Goal: Task Accomplishment & Management: Complete application form

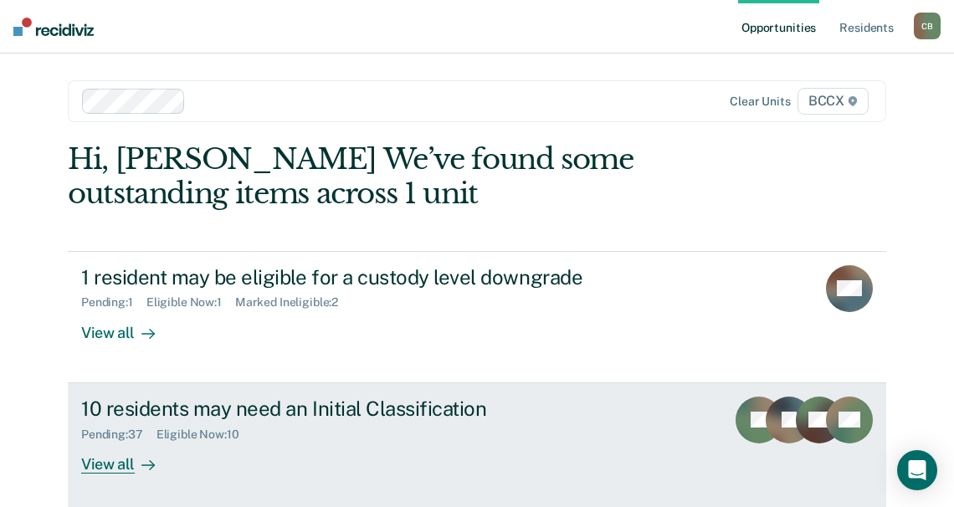
click at [89, 465] on div "View all" at bounding box center [128, 457] width 94 height 33
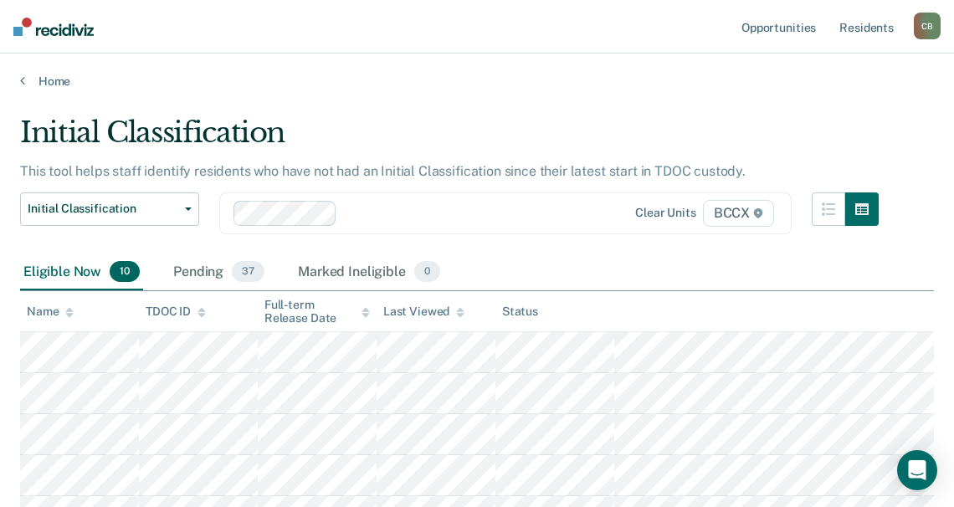
click at [555, 252] on div "Initial Classification Custody Level Downgrade Annual Reclassification Initial …" at bounding box center [449, 223] width 859 height 62
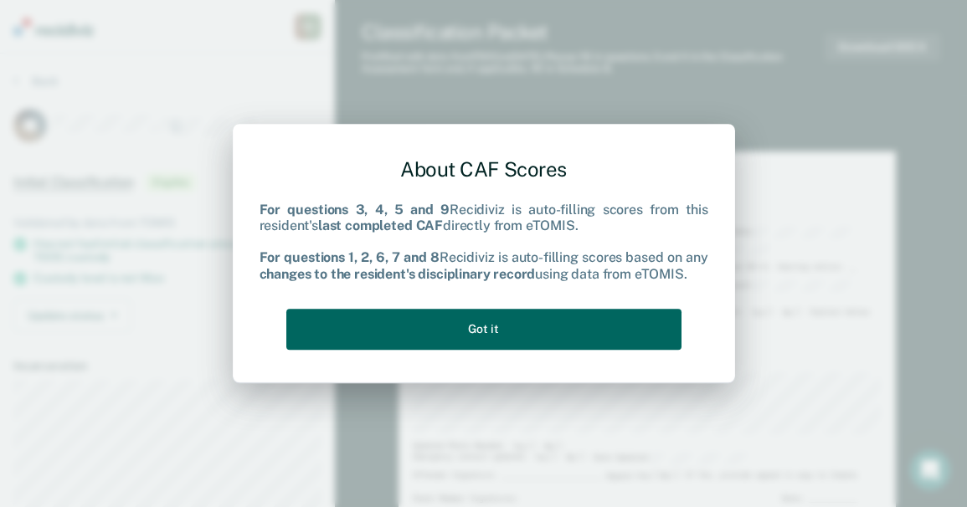
click at [537, 330] on button "Got it" at bounding box center [483, 329] width 395 height 41
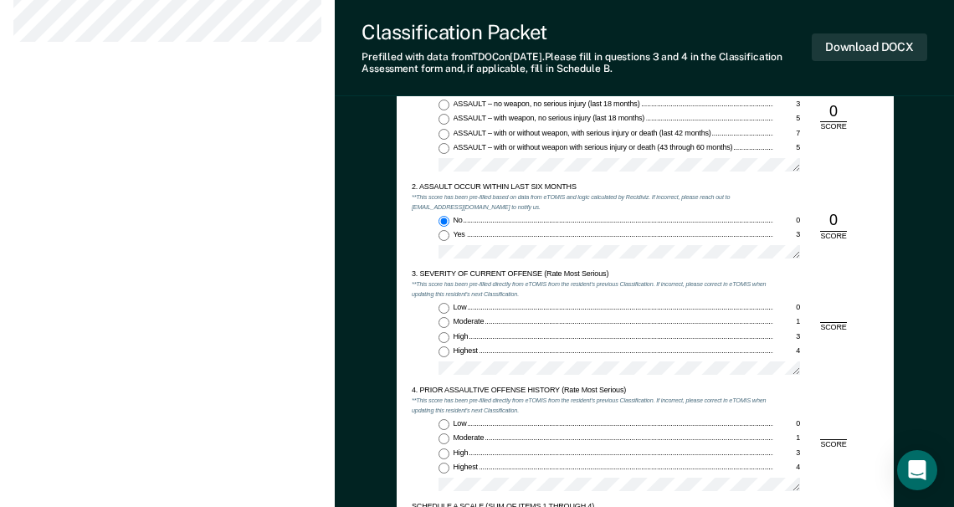
scroll to position [921, 0]
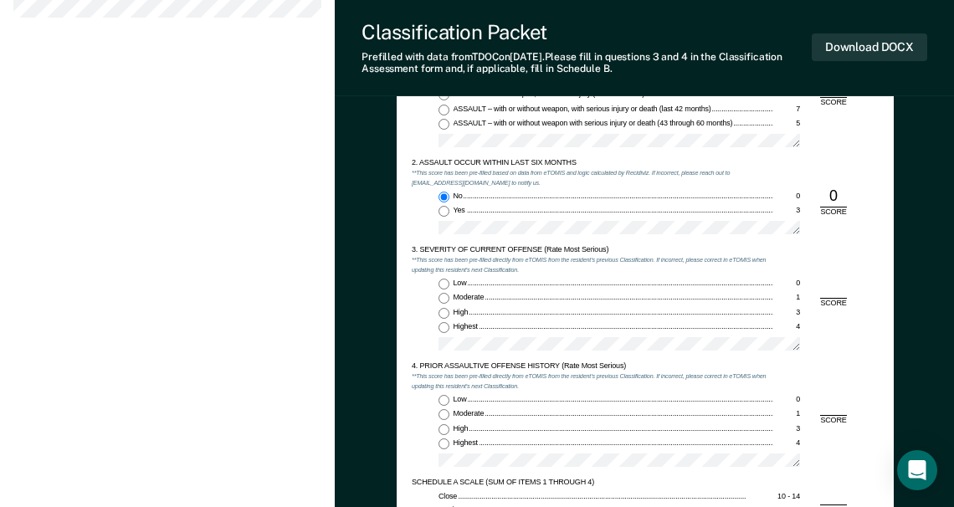
click at [443, 283] on input "Low 0" at bounding box center [444, 284] width 11 height 11
type textarea "x"
radio input "true"
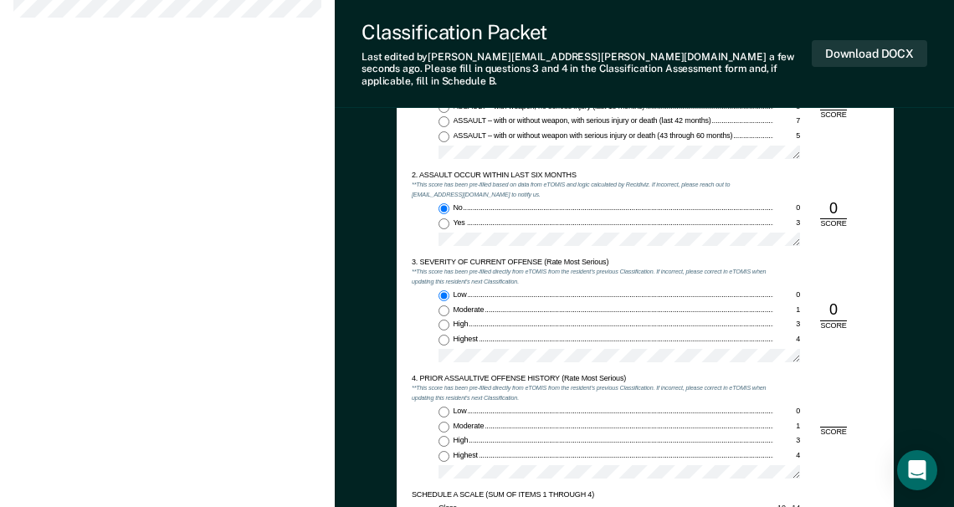
click at [443, 407] on input "Low 0" at bounding box center [444, 412] width 11 height 11
type textarea "x"
radio input "true"
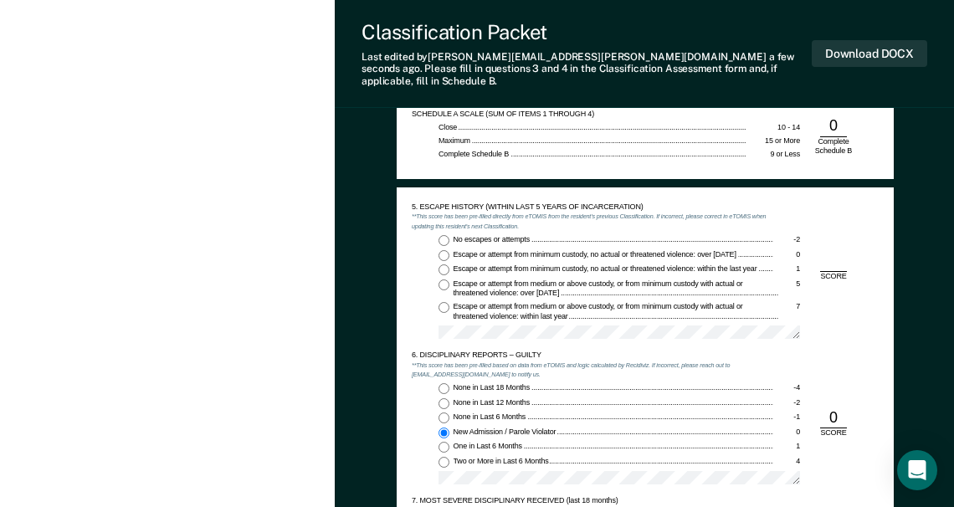
scroll to position [1339, 0]
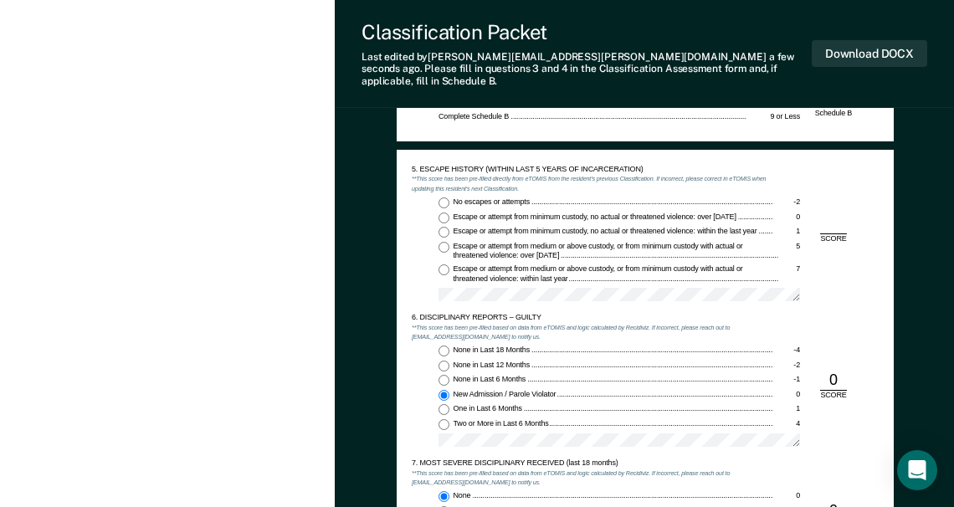
click at [444, 198] on input "No escapes or attempts -2" at bounding box center [444, 203] width 11 height 11
type textarea "x"
radio input "true"
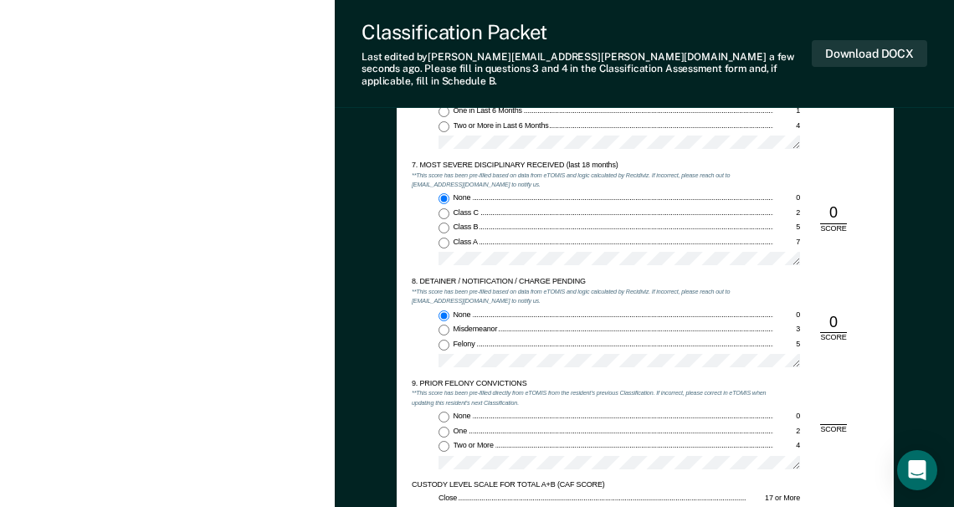
scroll to position [1674, 0]
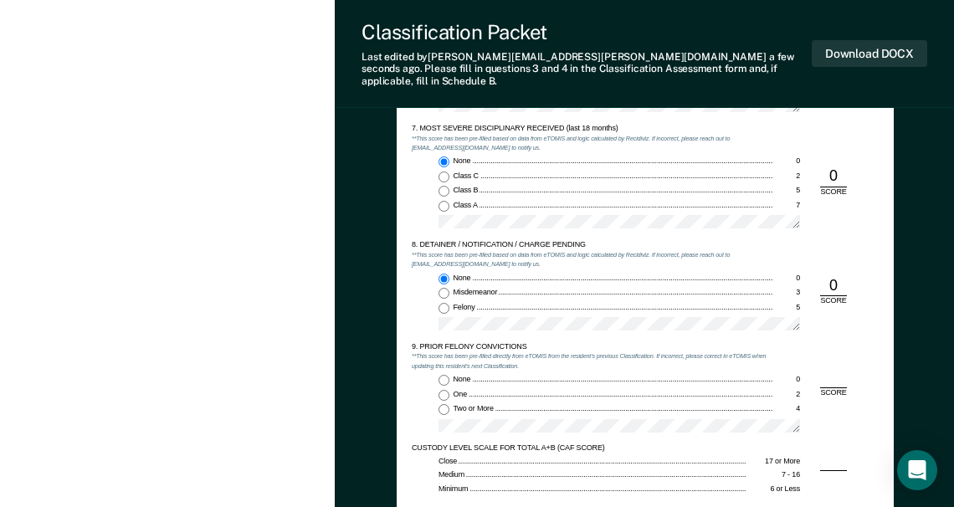
click at [443, 404] on input "Two or More 4" at bounding box center [444, 409] width 11 height 11
type textarea "x"
radio input "true"
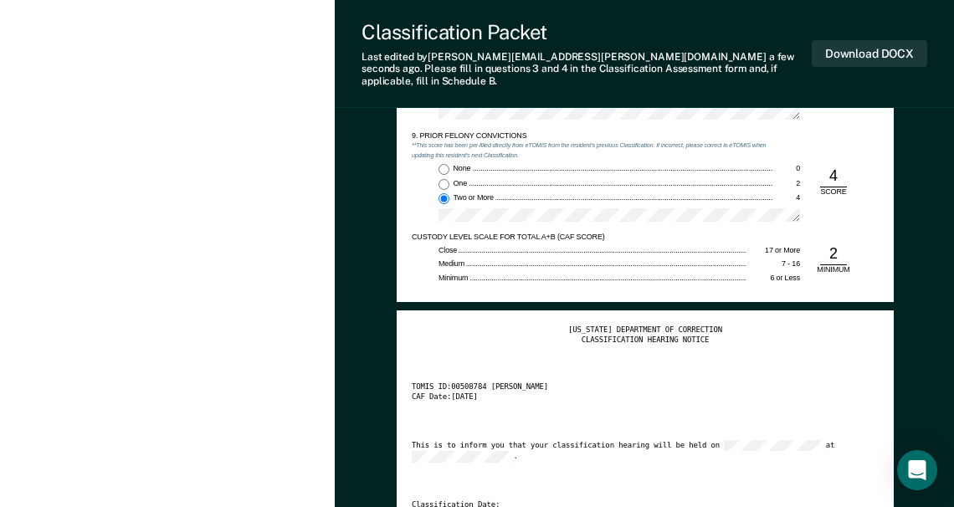
scroll to position [1925, 0]
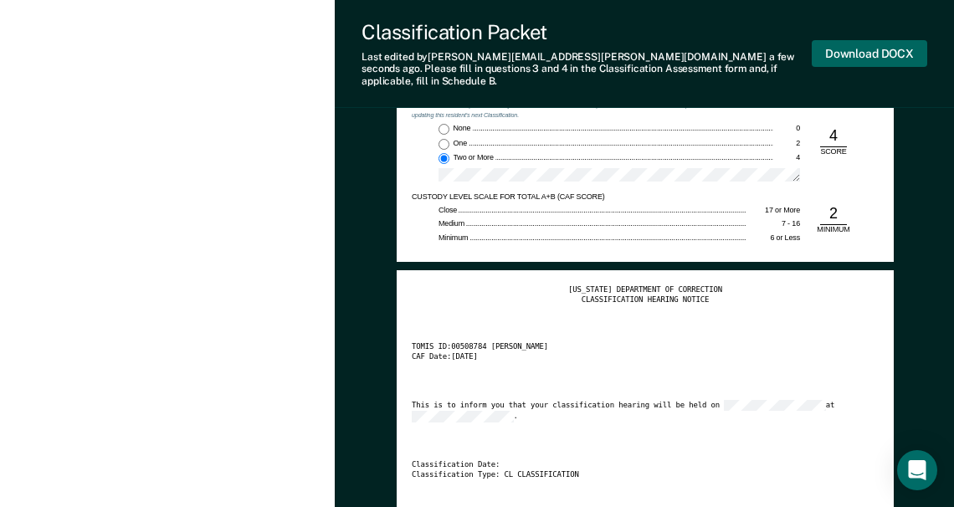
click at [857, 52] on button "Download DOCX" at bounding box center [869, 54] width 115 height 28
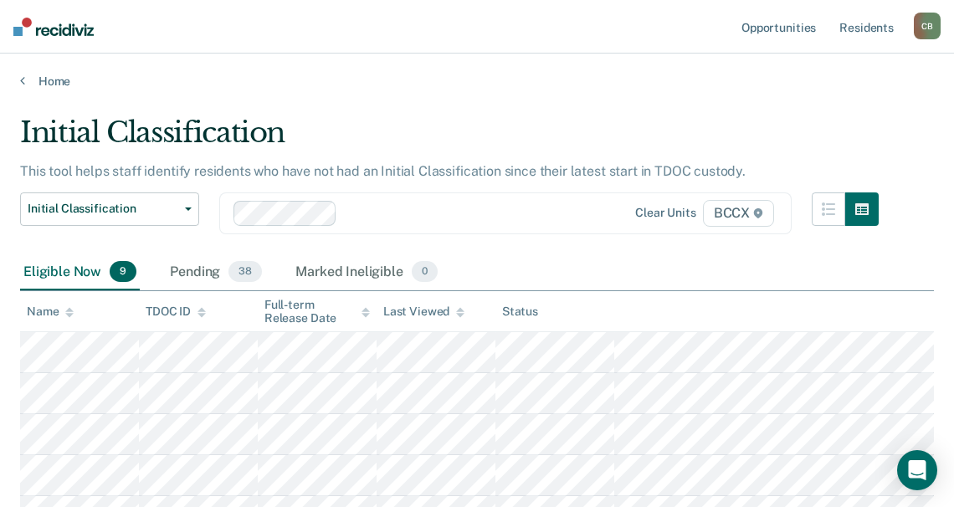
click at [597, 271] on div "Eligible Now 9 Pending 38 Marked Ineligible 0" at bounding box center [477, 273] width 914 height 38
click at [760, 114] on main "Initial Classification This tool helps staff identify residents who have not ha…" at bounding box center [477, 453] width 954 height 728
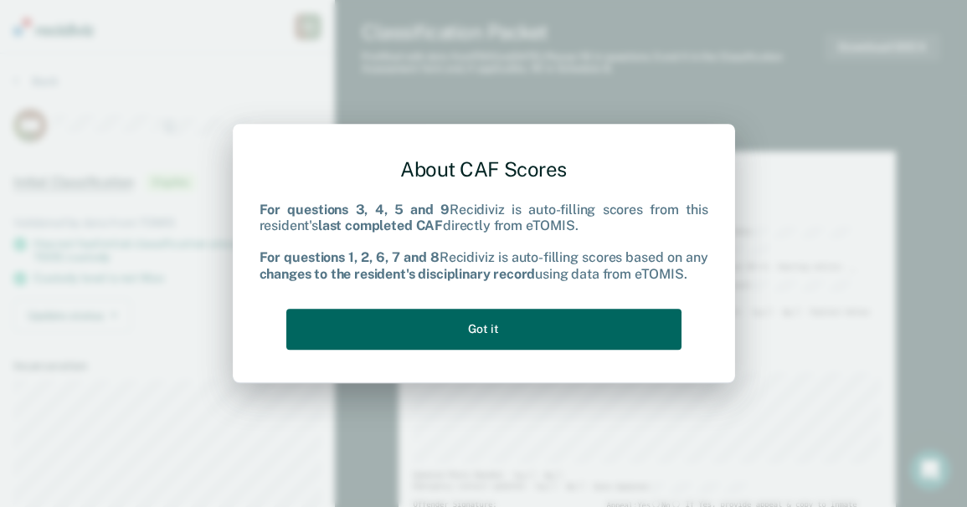
click at [495, 319] on button "Got it" at bounding box center [483, 329] width 395 height 41
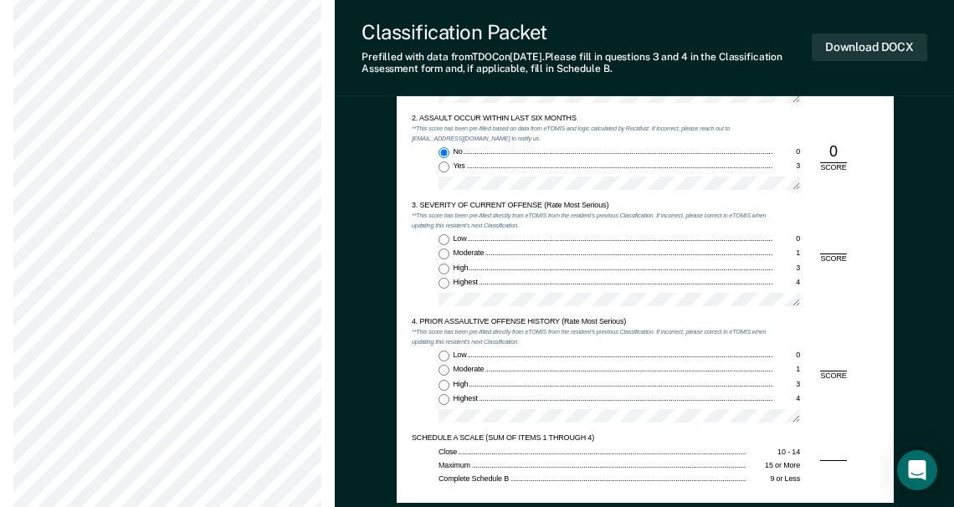
scroll to position [1004, 0]
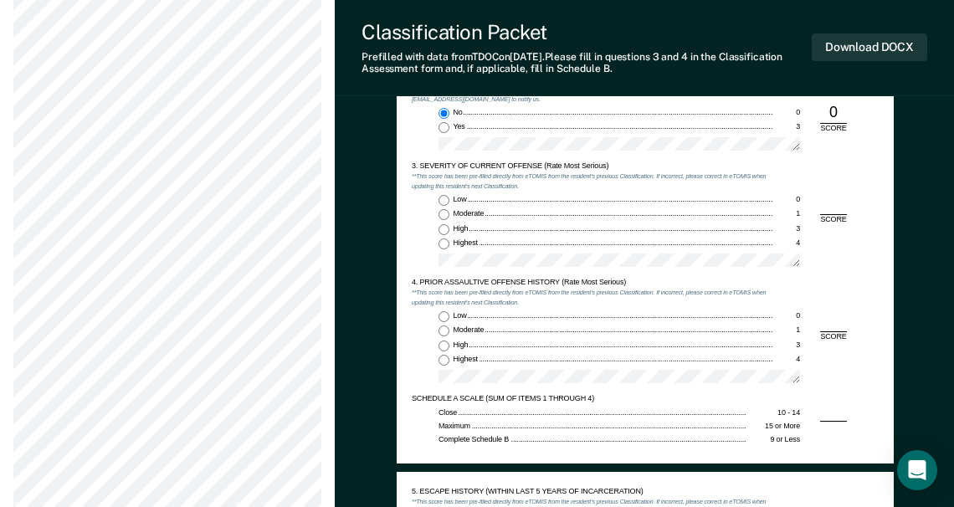
click at [446, 202] on input "Low 0" at bounding box center [444, 200] width 11 height 11
type textarea "x"
radio input "true"
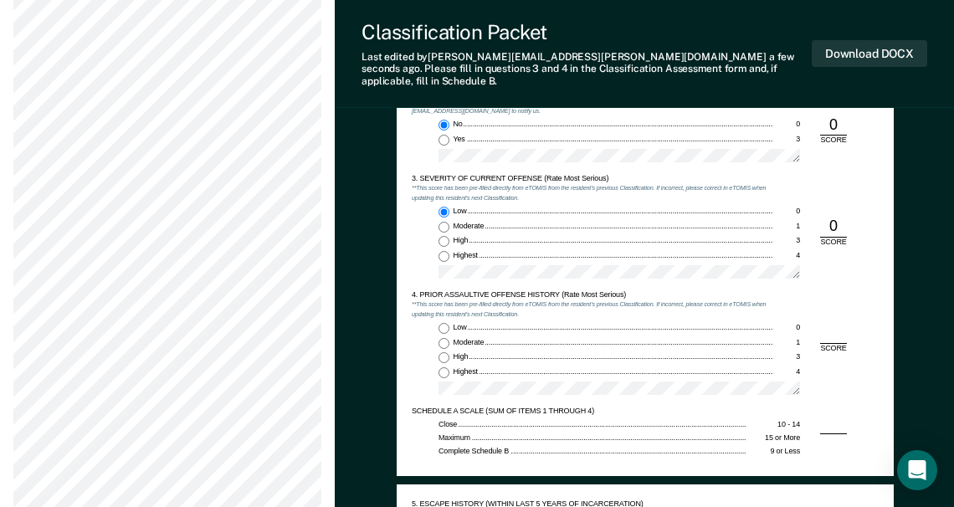
click at [444, 323] on input "Low 0" at bounding box center [444, 328] width 11 height 11
type textarea "x"
radio input "true"
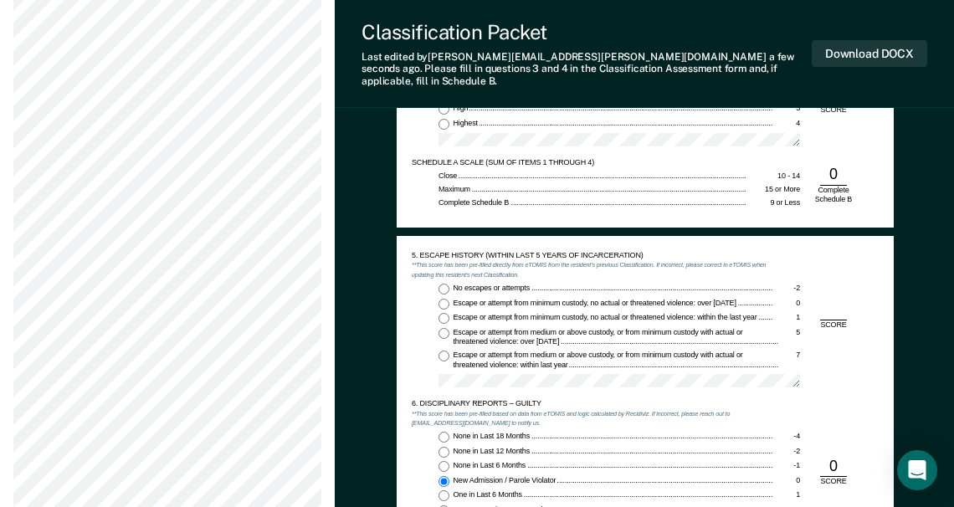
scroll to position [1255, 0]
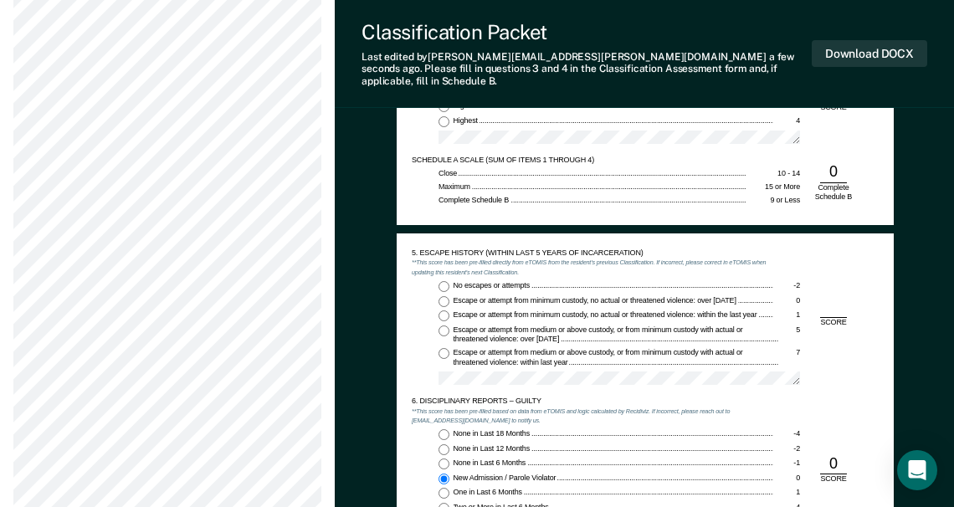
click at [442, 281] on input "No escapes or attempts -2" at bounding box center [444, 286] width 11 height 11
type textarea "x"
radio input "true"
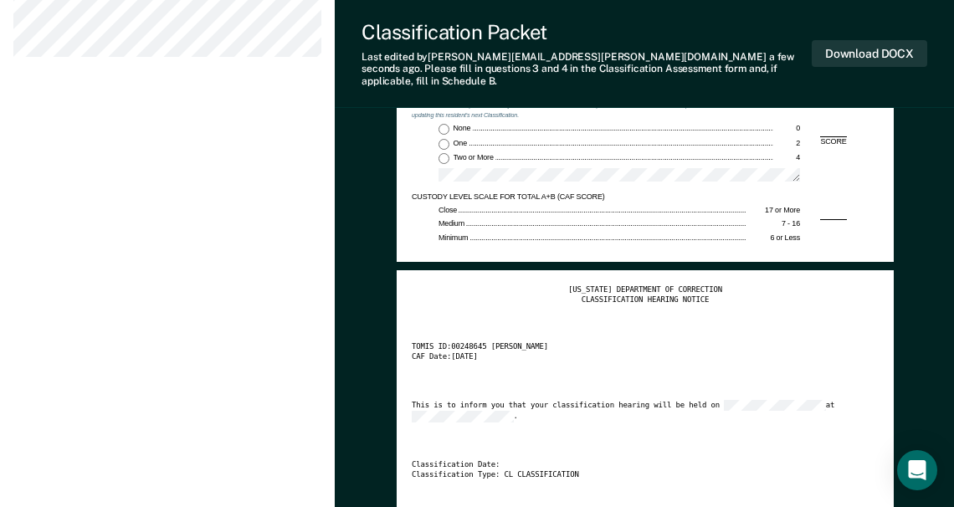
scroll to position [1758, 0]
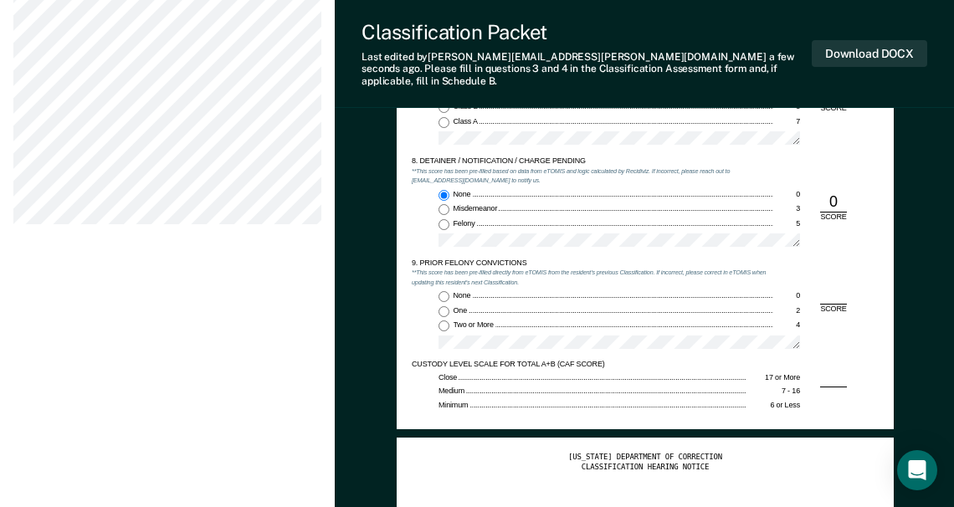
click at [443, 321] on input "Two or More 4" at bounding box center [444, 326] width 11 height 11
type textarea "x"
radio input "true"
click at [853, 49] on button "Download DOCX" at bounding box center [869, 54] width 115 height 28
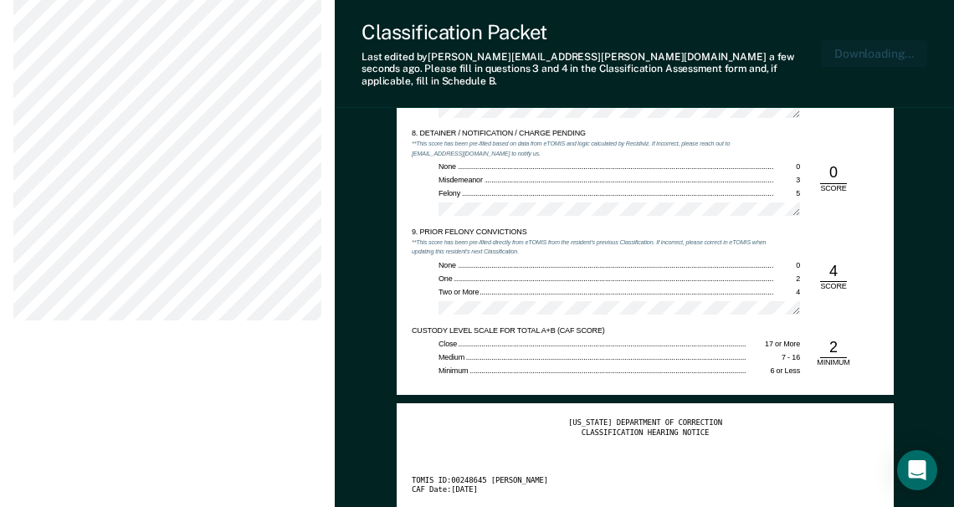
scroll to position [1839, 0]
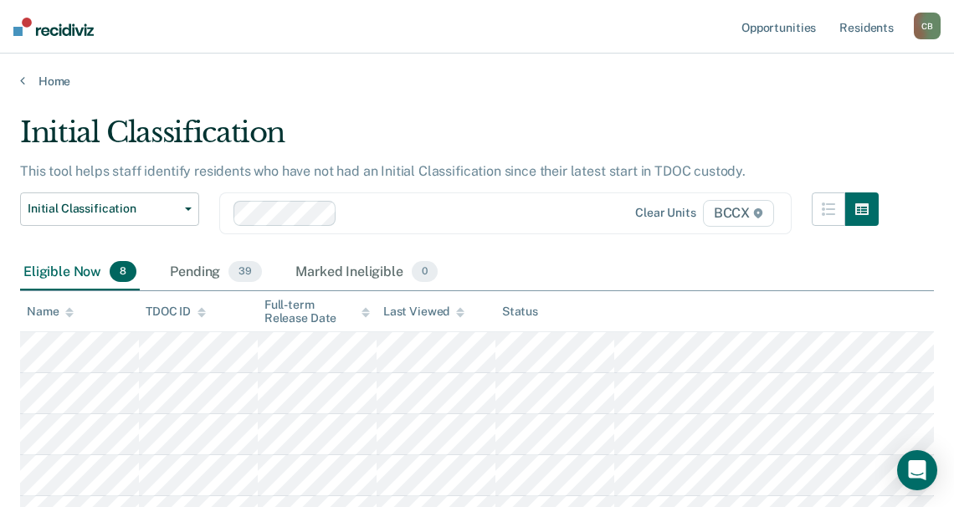
click at [630, 275] on div "Eligible Now 8 Pending 39 Marked Ineligible 0" at bounding box center [477, 273] width 914 height 38
click at [684, 128] on div "Initial Classification" at bounding box center [449, 139] width 859 height 48
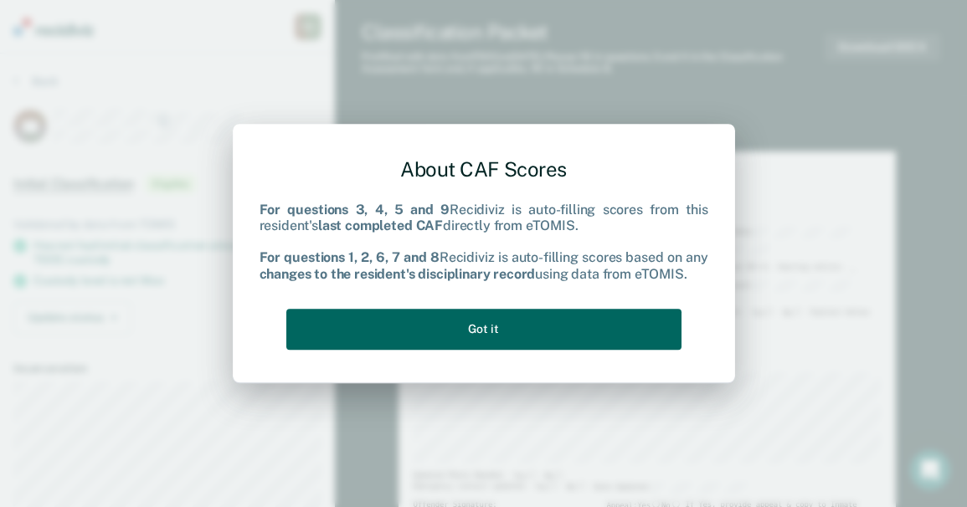
click at [490, 334] on button "Got it" at bounding box center [483, 329] width 395 height 41
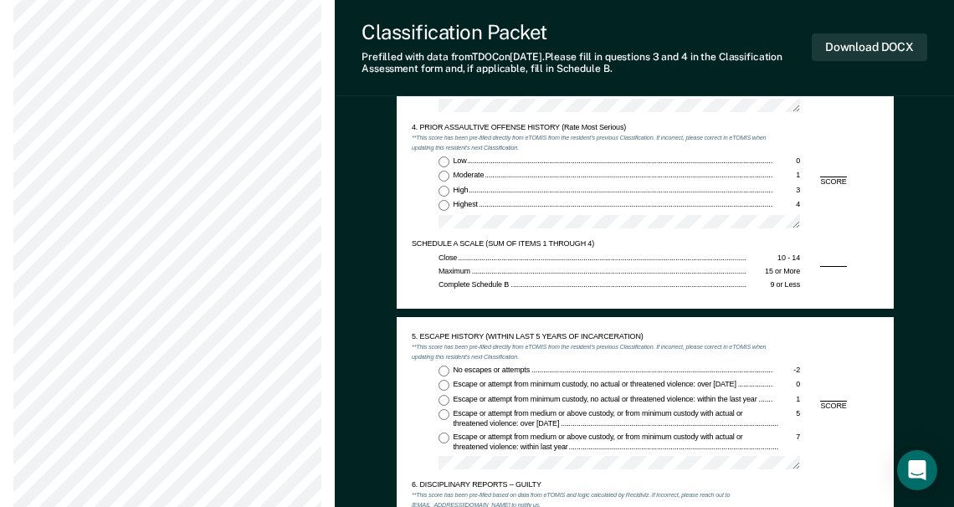
scroll to position [1004, 0]
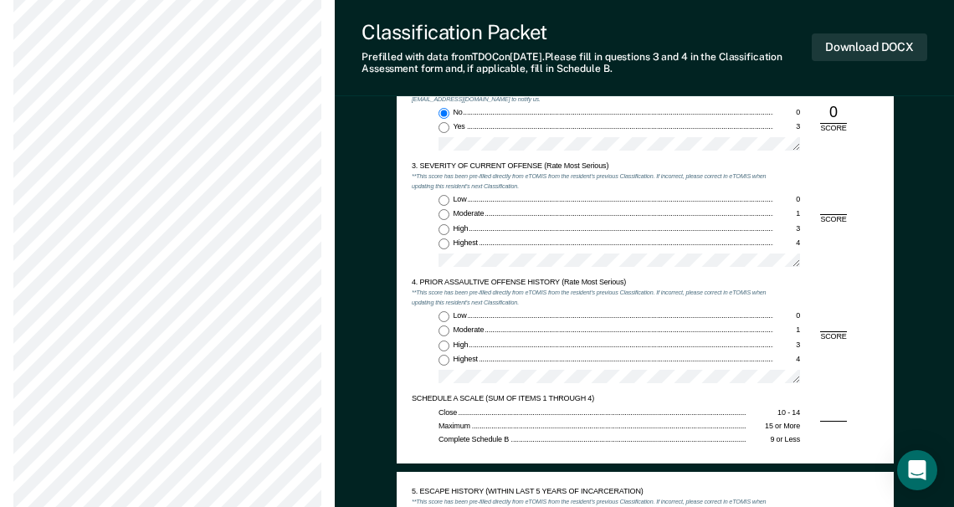
click at [440, 217] on input "Moderate 1" at bounding box center [444, 214] width 11 height 11
type textarea "x"
radio input "true"
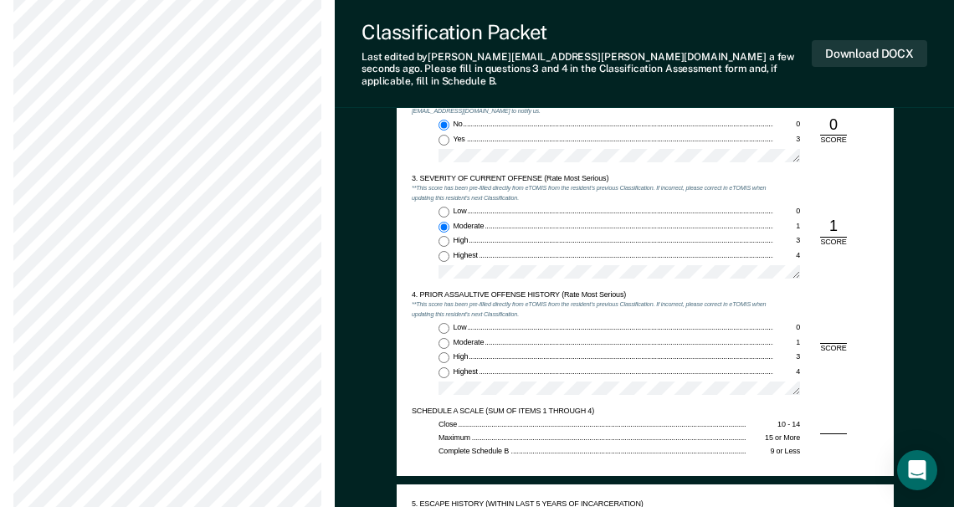
click at [442, 367] on input "Highest 4" at bounding box center [444, 372] width 11 height 11
type textarea "x"
radio input "true"
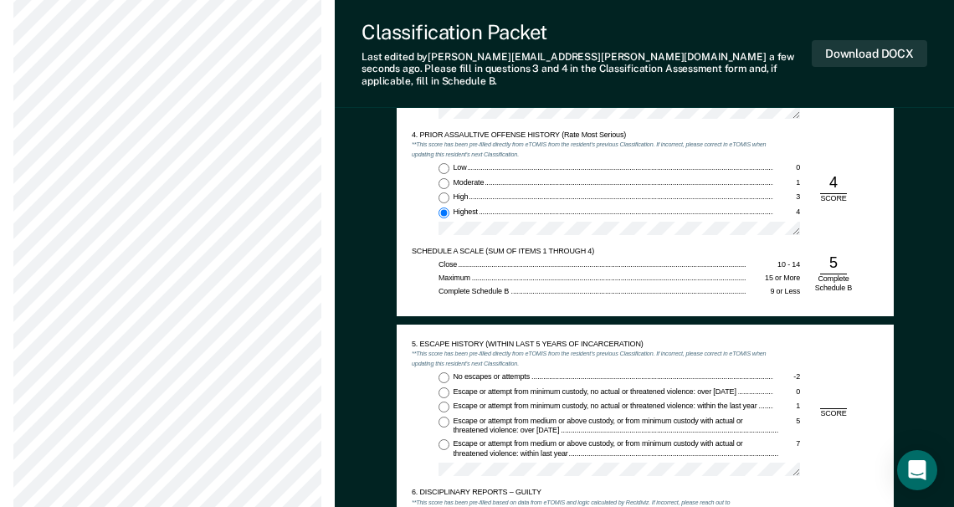
scroll to position [1172, 0]
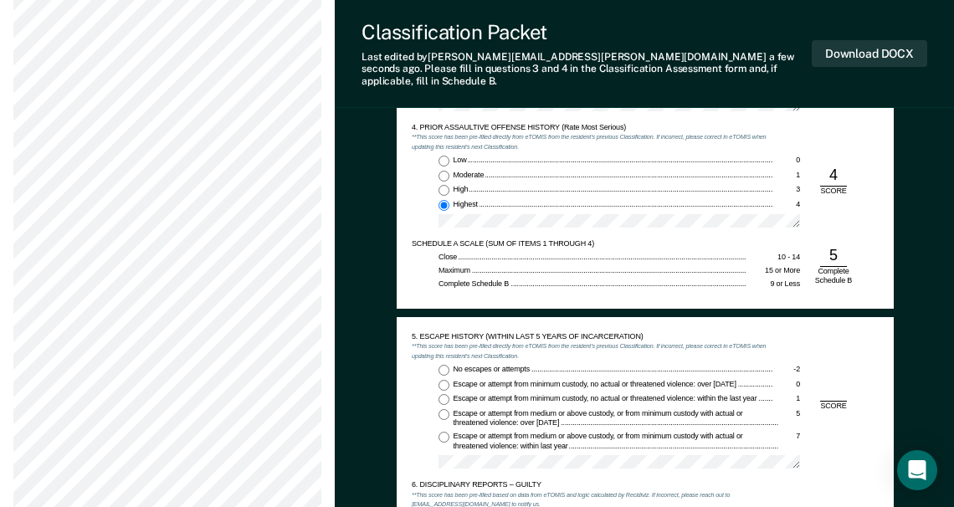
click at [445, 365] on input "No escapes or attempts -2" at bounding box center [444, 370] width 11 height 11
type textarea "x"
radio input "true"
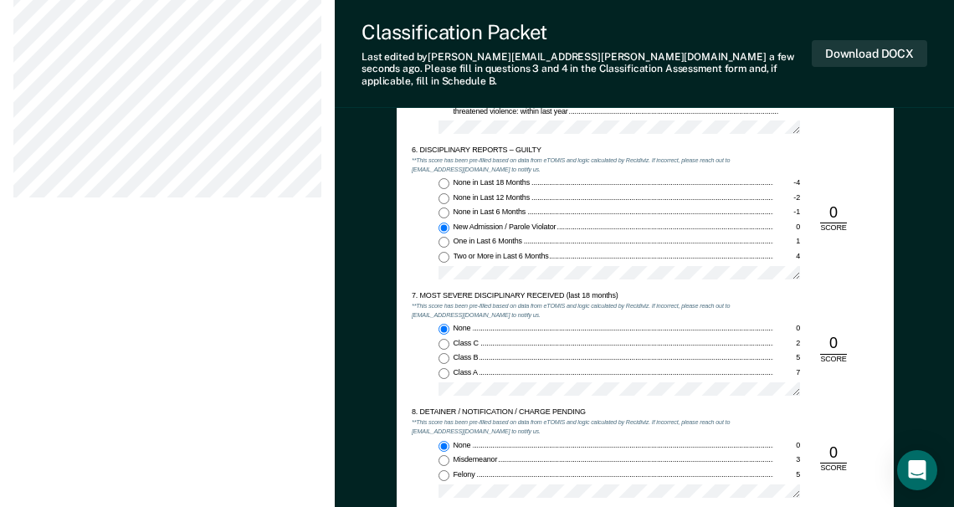
scroll to position [1758, 0]
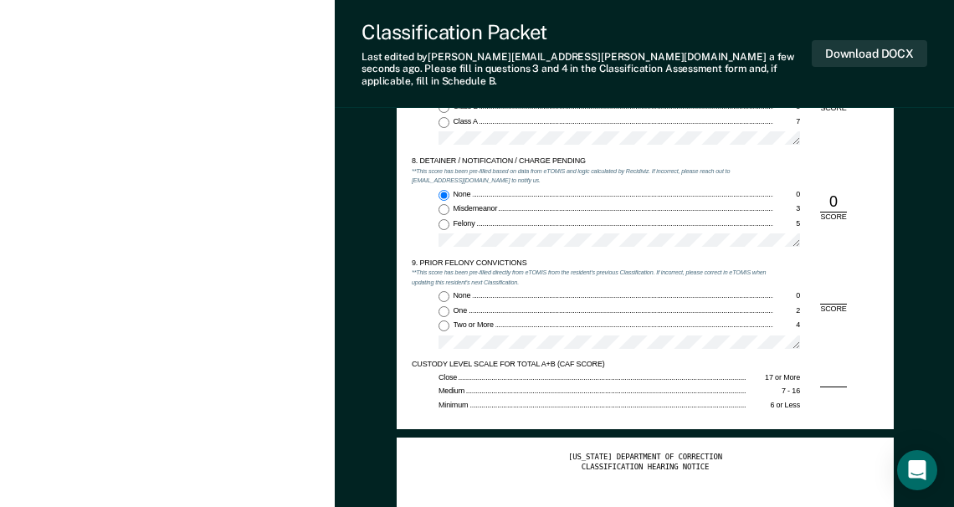
click at [446, 321] on input "Two or More 4" at bounding box center [444, 326] width 11 height 11
type textarea "x"
radio input "true"
click at [862, 44] on button "Download DOCX" at bounding box center [869, 54] width 115 height 28
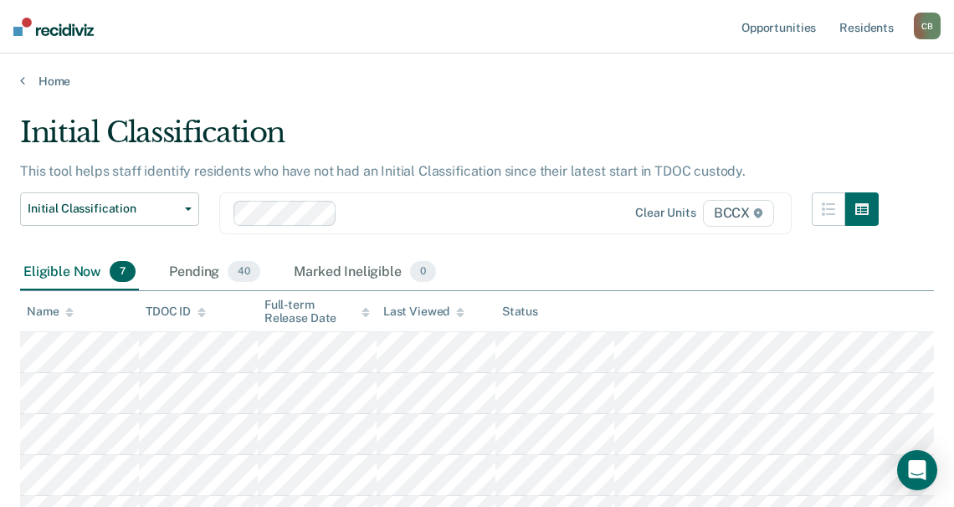
click at [548, 255] on div "Eligible Now 7 Pending 40 Marked Ineligible 0" at bounding box center [477, 273] width 914 height 38
click at [632, 90] on main "Initial Classification This tool helps staff identify residents who have not ha…" at bounding box center [477, 412] width 954 height 646
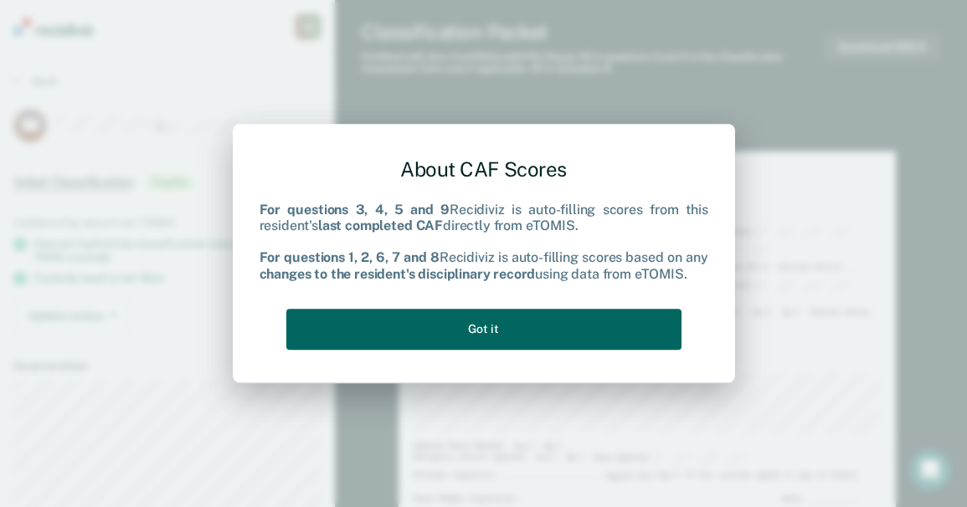
click at [511, 318] on button "Got it" at bounding box center [483, 329] width 395 height 41
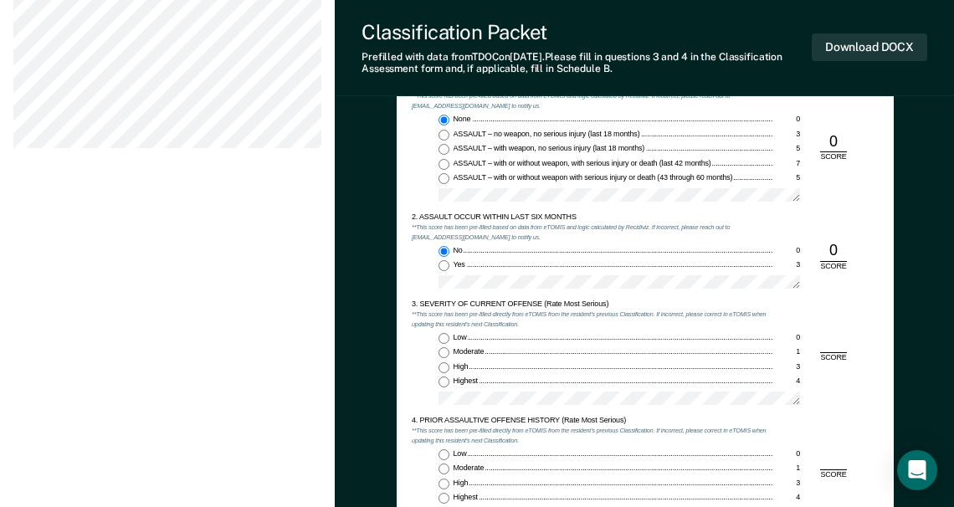
scroll to position [921, 0]
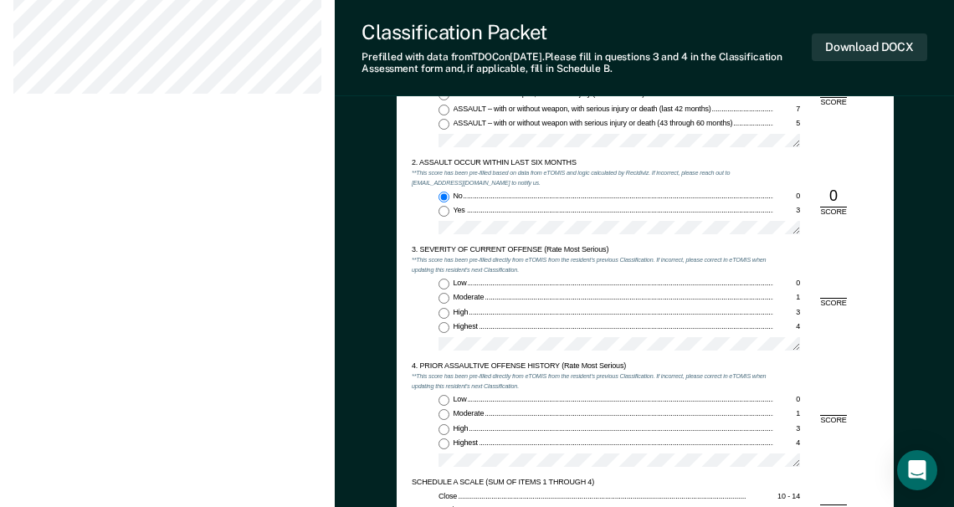
click at [445, 298] on input "Moderate 1" at bounding box center [444, 298] width 11 height 11
type textarea "x"
radio input "true"
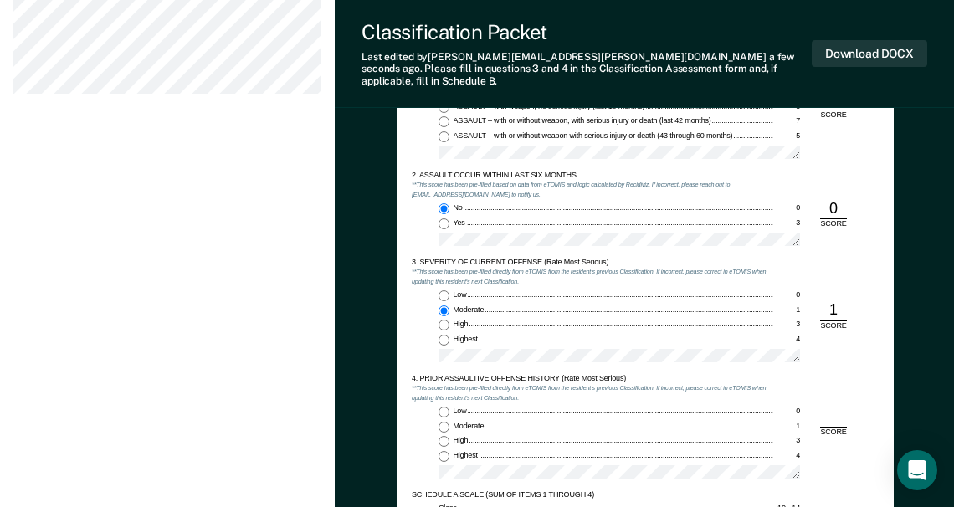
click at [444, 407] on input "Low 0" at bounding box center [444, 412] width 11 height 11
type textarea "x"
radio input "true"
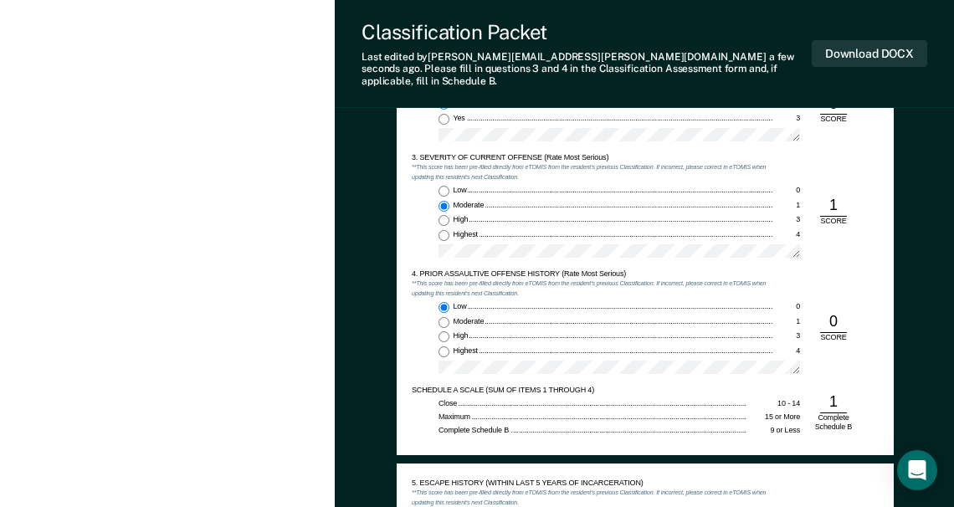
scroll to position [1172, 0]
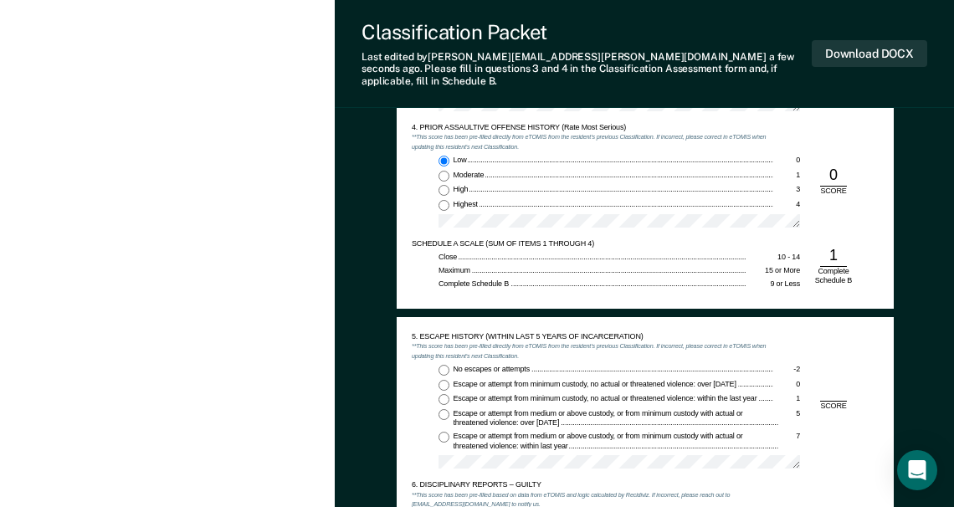
click at [443, 365] on input "No escapes or attempts -2" at bounding box center [444, 370] width 11 height 11
type textarea "x"
radio input "true"
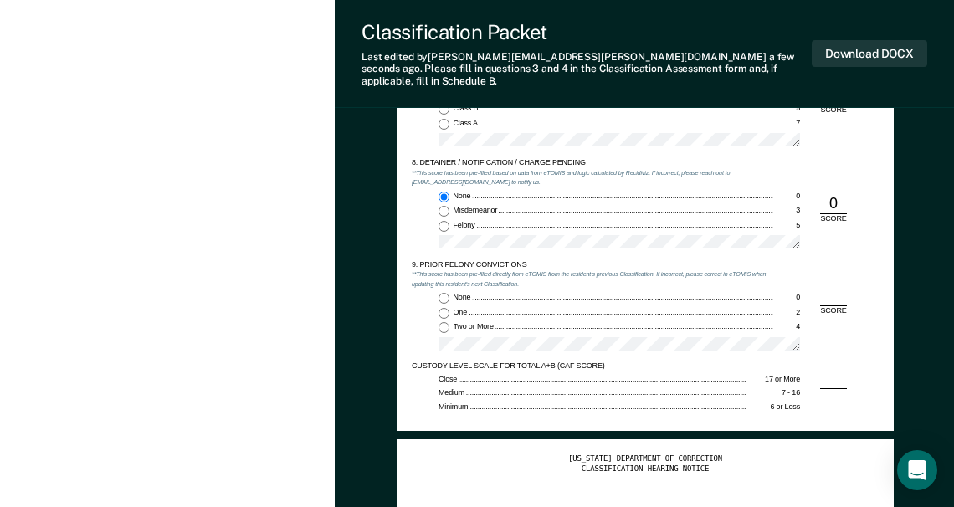
scroll to position [1758, 0]
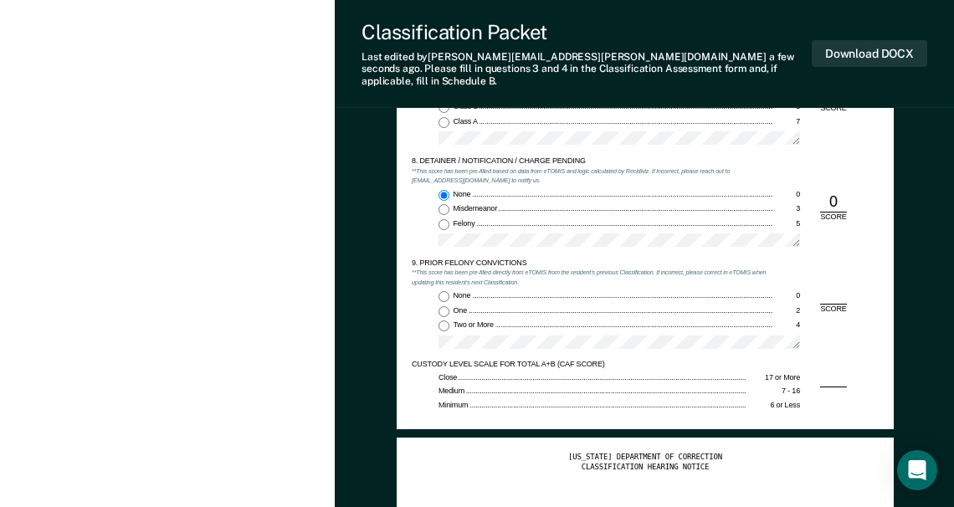
click at [444, 321] on input "Two or More 4" at bounding box center [444, 326] width 11 height 11
type textarea "x"
radio input "true"
click at [856, 52] on button "Download DOCX" at bounding box center [869, 54] width 115 height 28
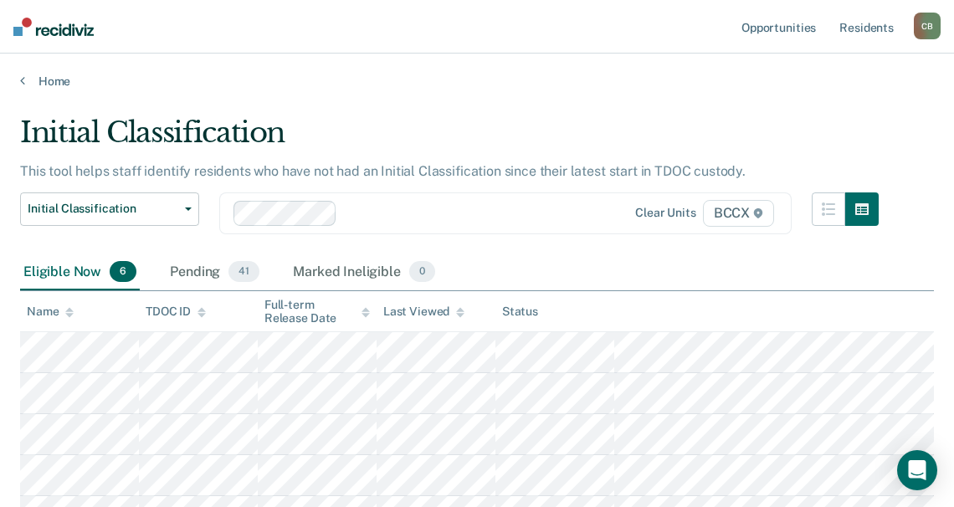
click at [551, 253] on div "Initial Classification Custody Level Downgrade Annual Reclassification Initial …" at bounding box center [449, 223] width 859 height 62
click at [576, 105] on main "Initial Classification This tool helps staff identify residents who have not ha…" at bounding box center [477, 391] width 954 height 605
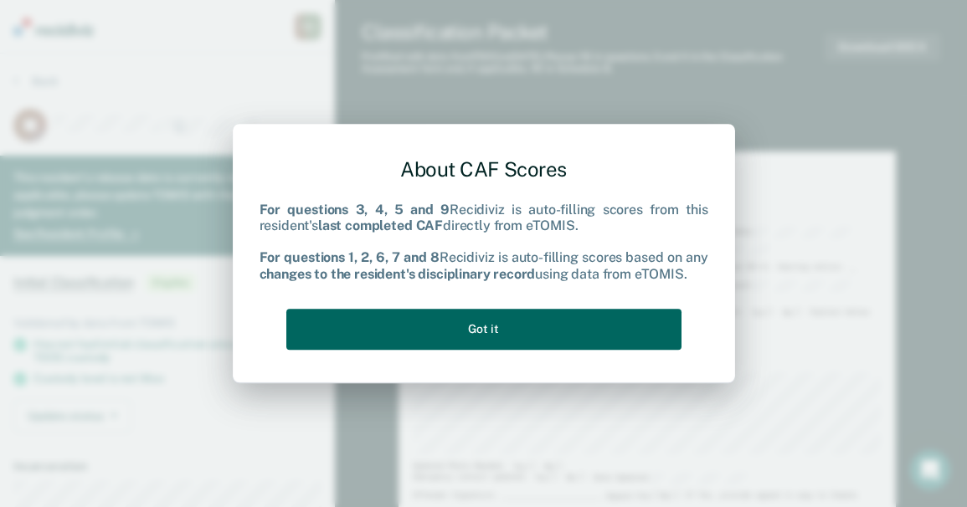
click at [439, 326] on button "Got it" at bounding box center [483, 329] width 395 height 41
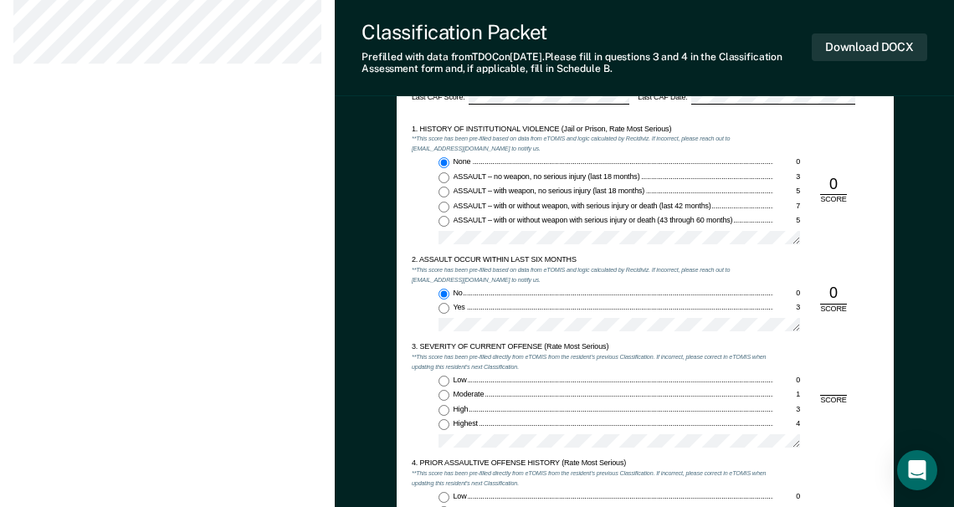
scroll to position [1004, 0]
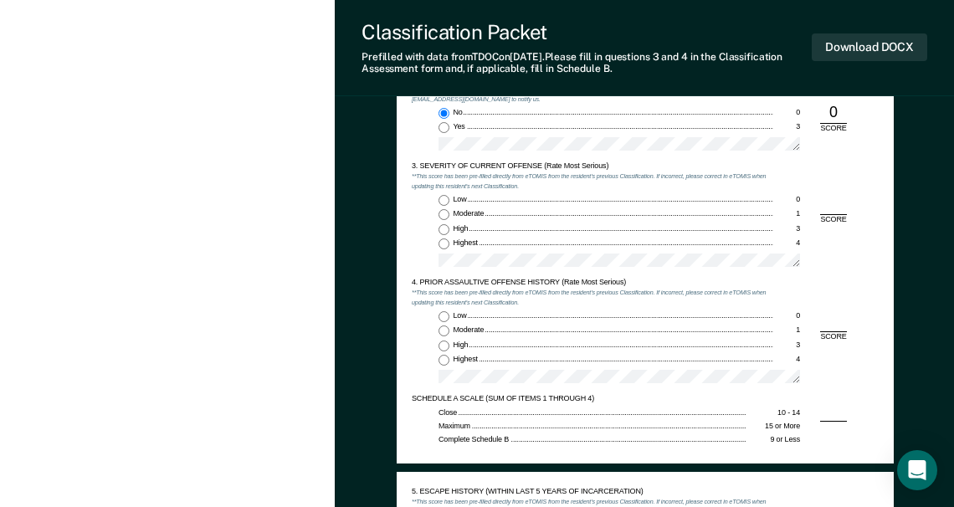
click at [441, 202] on input "Low 0" at bounding box center [444, 200] width 11 height 11
type textarea "x"
radio input "true"
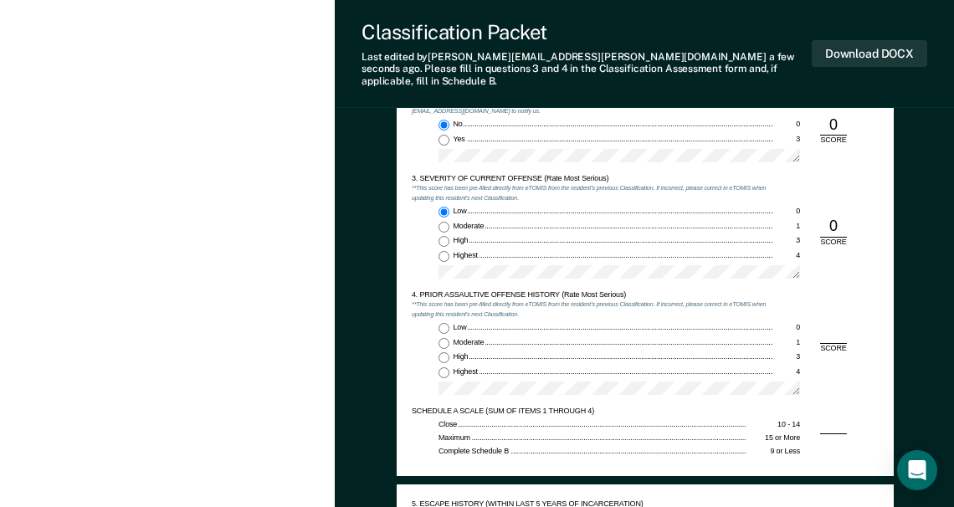
click at [448, 324] on div "Low 0 Moderate 1 High 3 Highest 4" at bounding box center [593, 363] width 362 height 80
click at [440, 323] on input "Low 0" at bounding box center [444, 328] width 11 height 11
type textarea "x"
radio input "true"
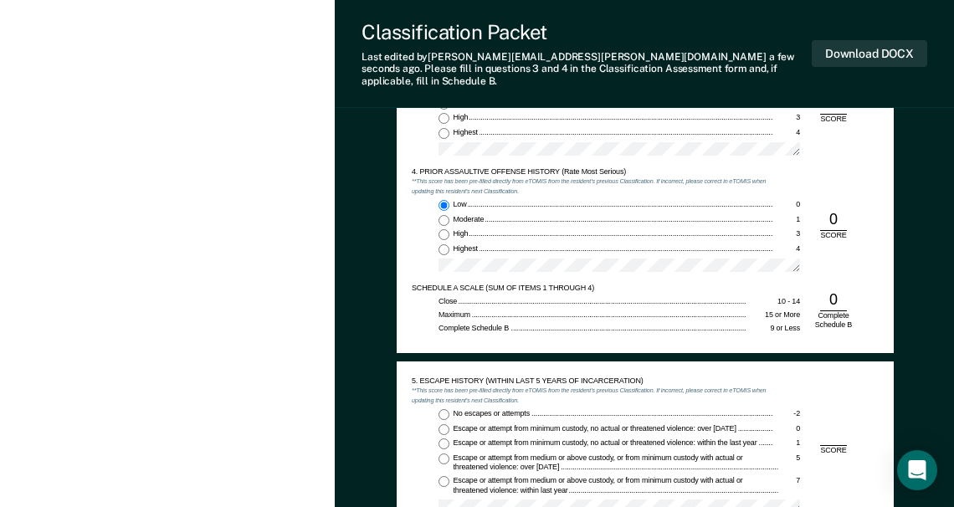
scroll to position [1255, 0]
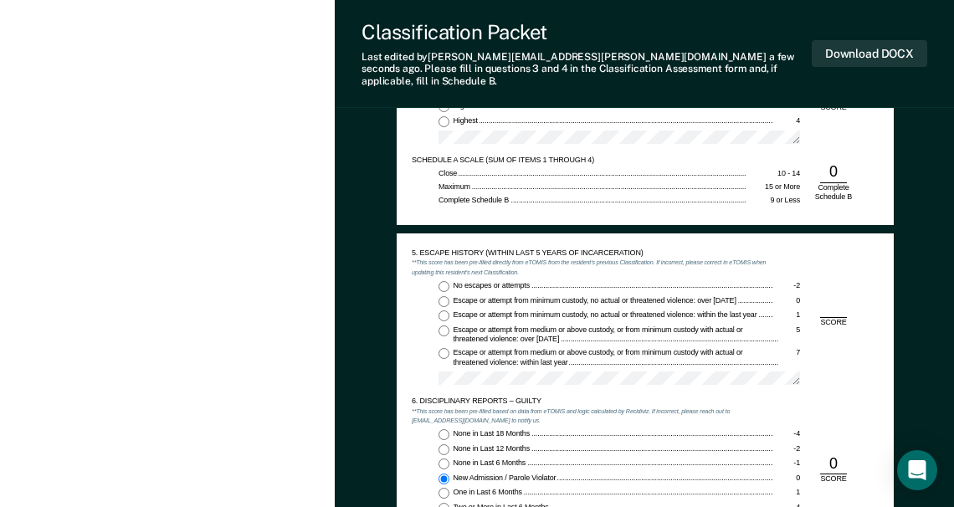
click at [443, 281] on input "No escapes or attempts -2" at bounding box center [444, 286] width 11 height 11
type textarea "x"
radio input "true"
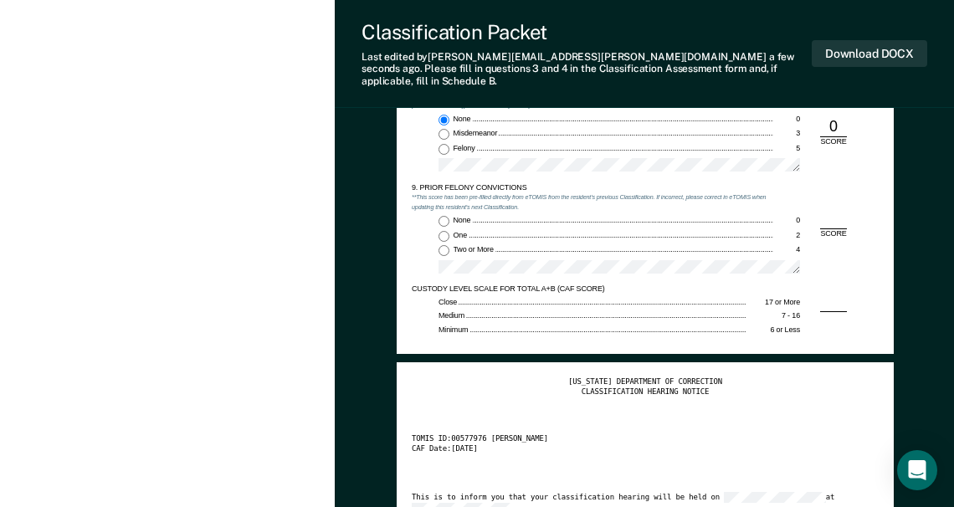
scroll to position [1758, 0]
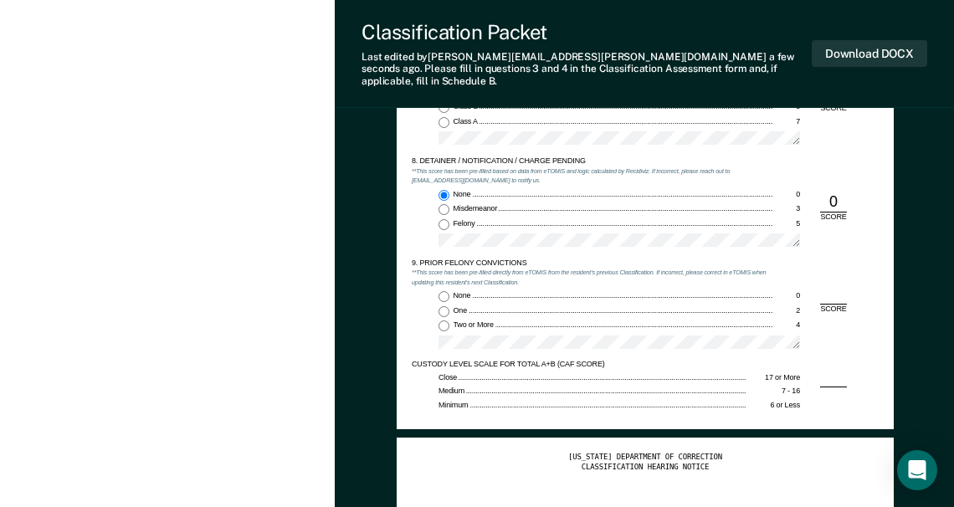
click at [441, 321] on input "Two or More 4" at bounding box center [444, 326] width 11 height 11
type textarea "x"
radio input "true"
click at [864, 44] on button "Download DOCX" at bounding box center [869, 54] width 115 height 28
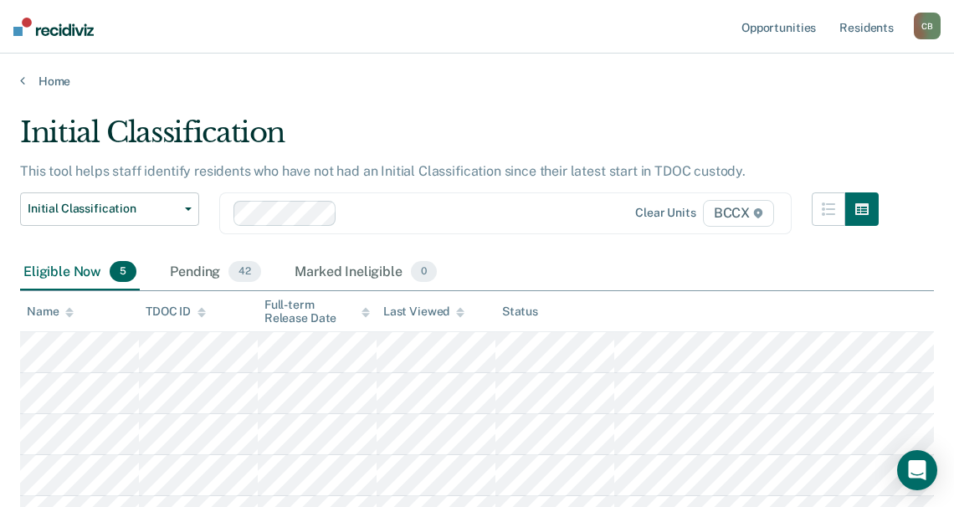
click at [634, 264] on div "Eligible Now 5 Pending 42 Marked Ineligible 0" at bounding box center [477, 273] width 914 height 38
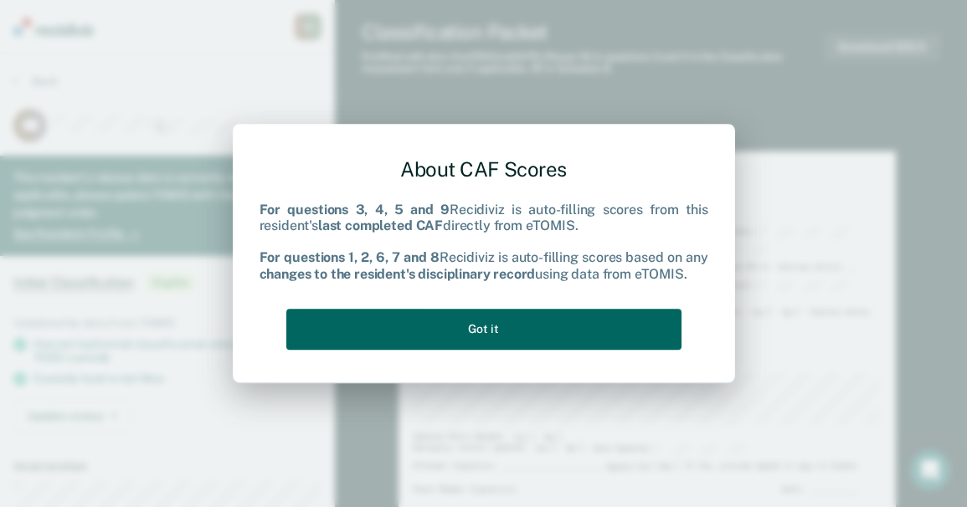
click at [486, 327] on button "Got it" at bounding box center [483, 329] width 395 height 41
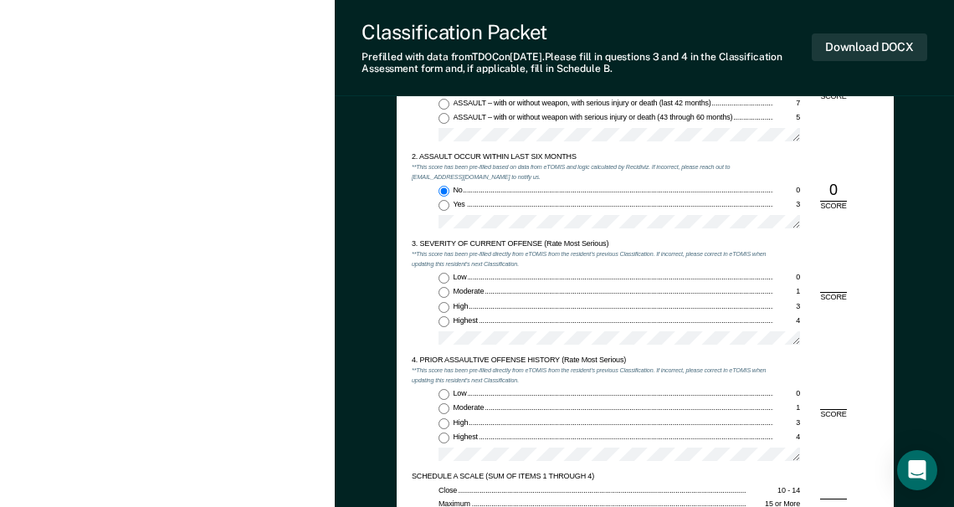
scroll to position [921, 0]
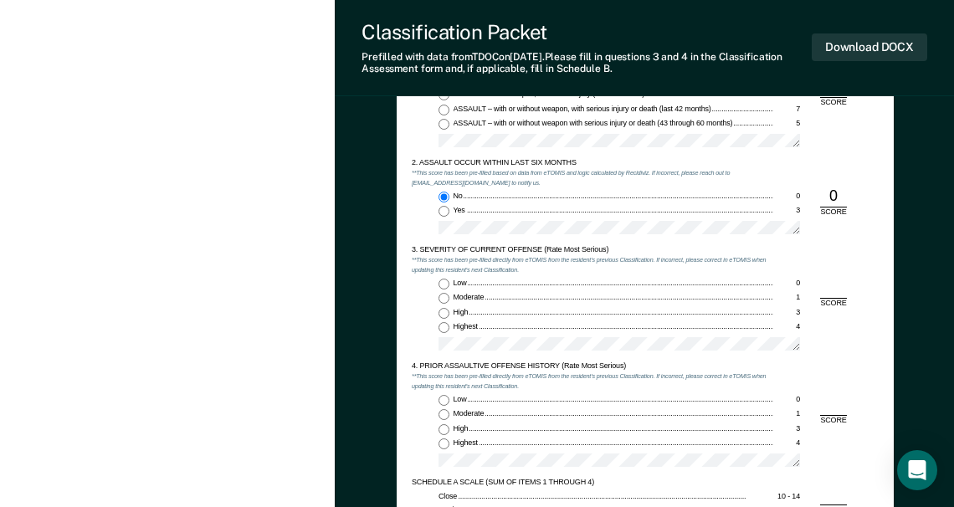
click at [440, 326] on input "Highest 4" at bounding box center [444, 327] width 11 height 11
type textarea "x"
radio input "true"
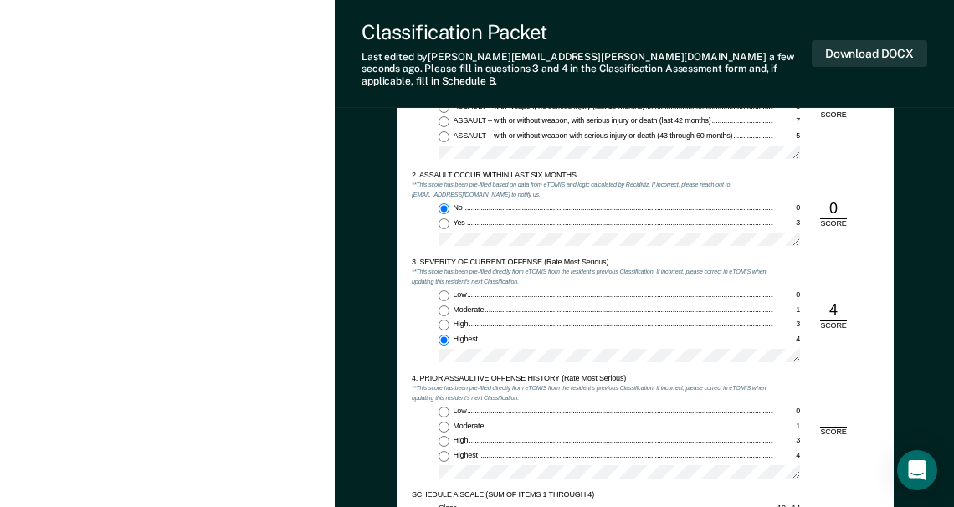
click at [440, 407] on input "Low 0" at bounding box center [444, 412] width 11 height 11
type textarea "x"
radio input "true"
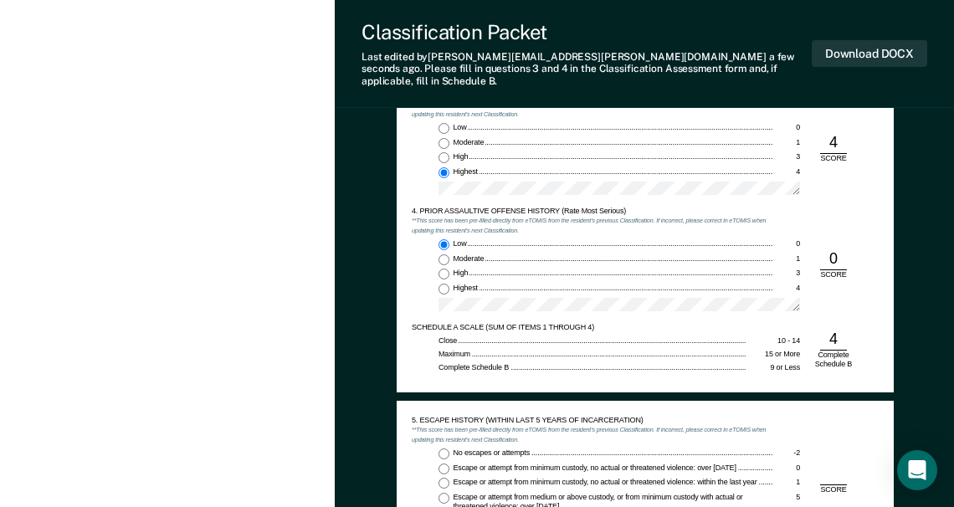
scroll to position [1172, 0]
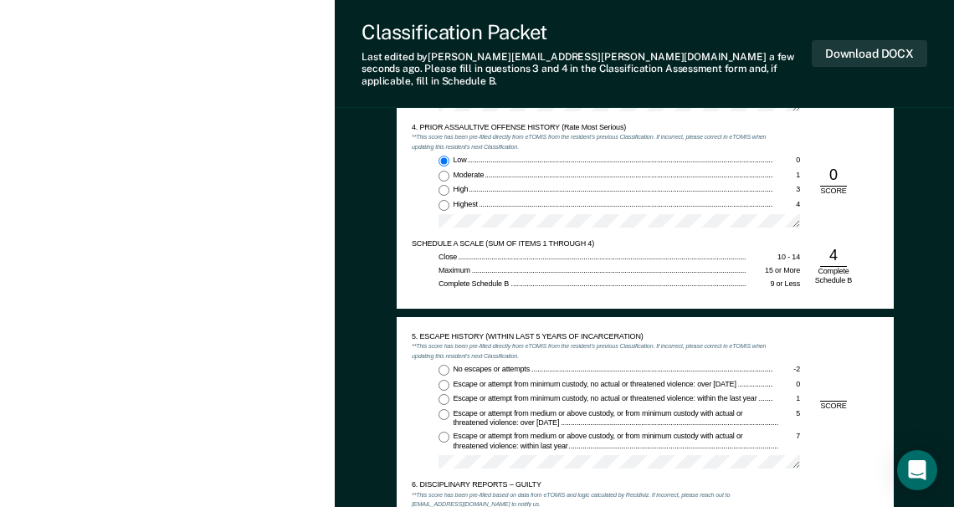
click at [447, 365] on input "No escapes or attempts -2" at bounding box center [444, 370] width 11 height 11
type textarea "x"
radio input "true"
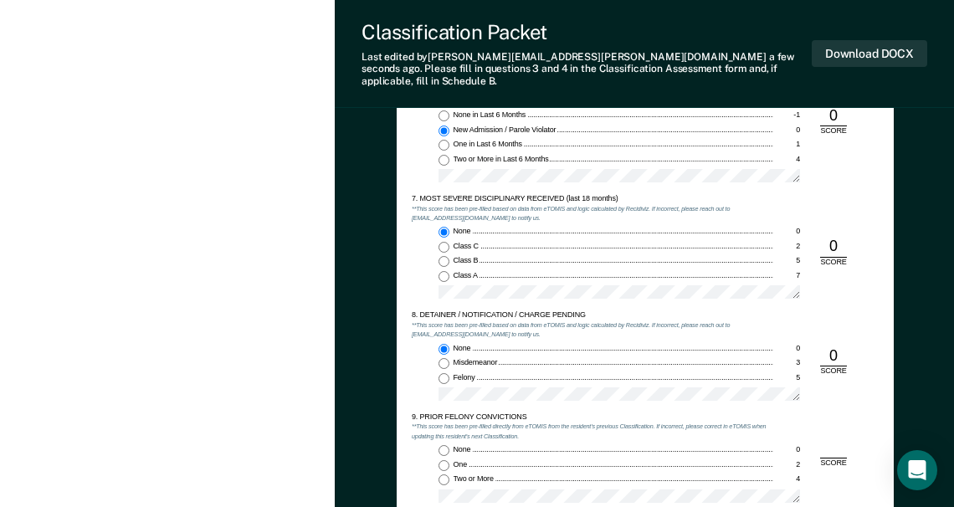
scroll to position [1758, 0]
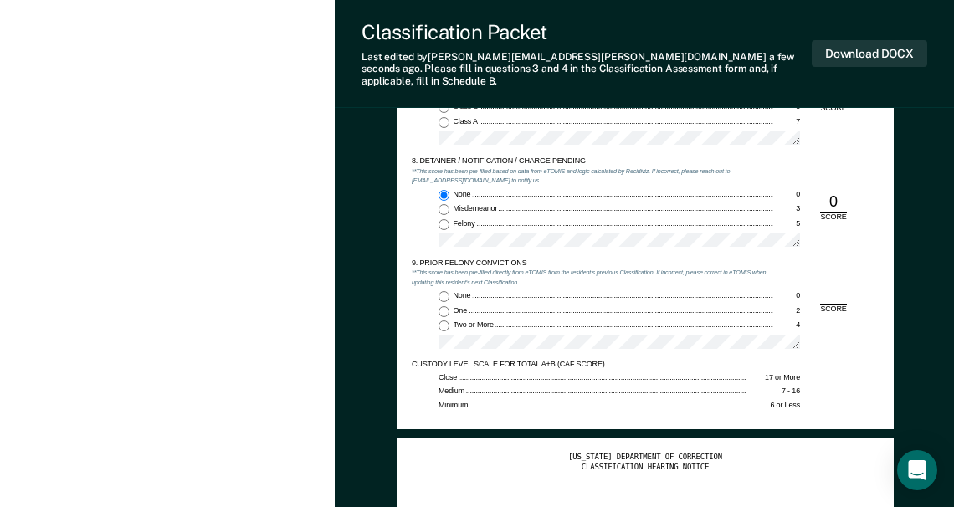
click at [440, 306] on input "One 2" at bounding box center [444, 311] width 11 height 11
type textarea "x"
radio input "true"
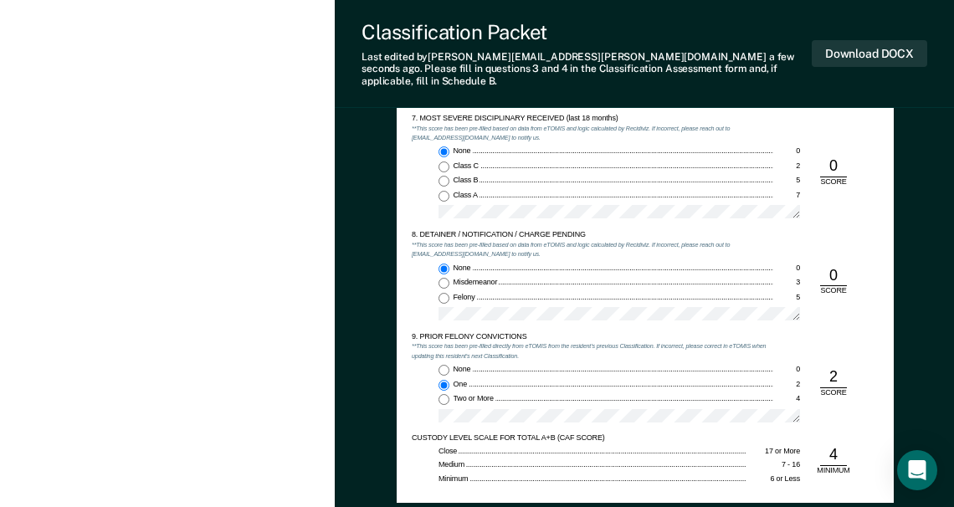
scroll to position [1674, 0]
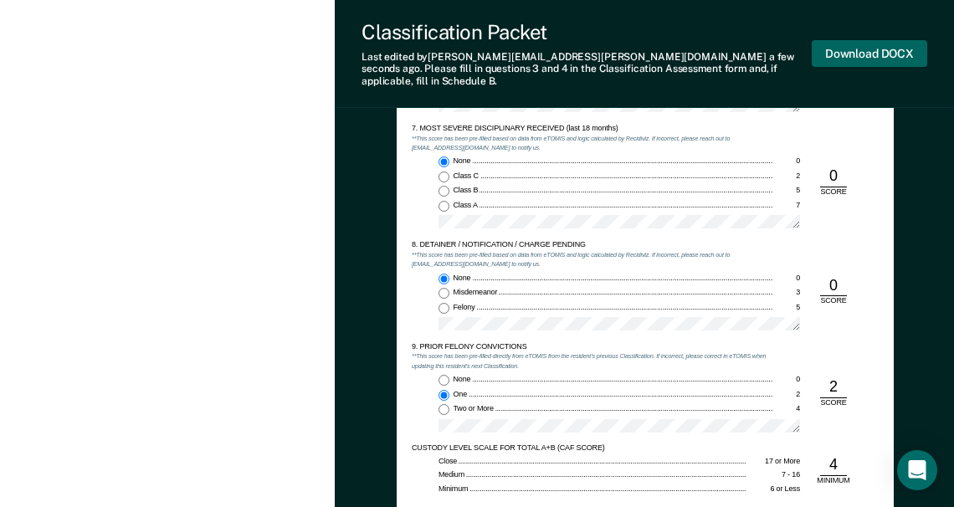
click at [871, 47] on button "Download DOCX" at bounding box center [869, 54] width 115 height 28
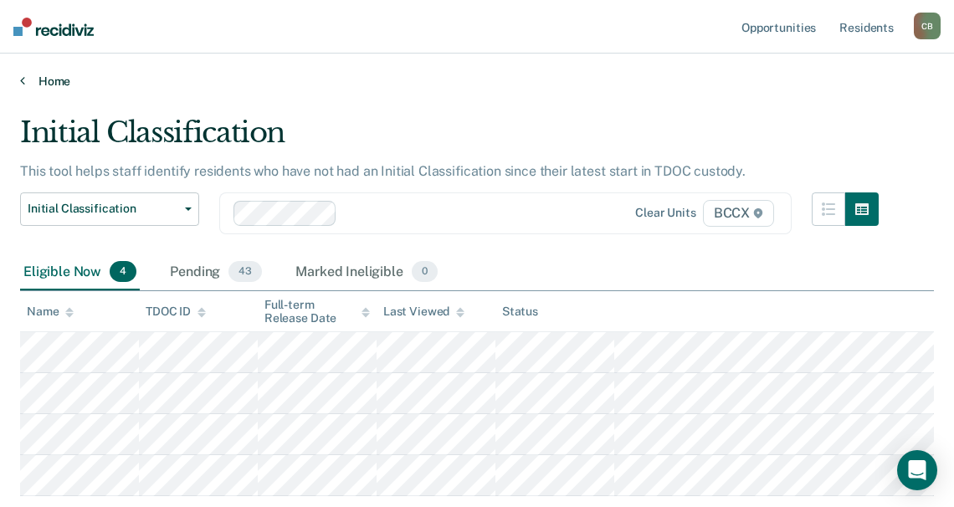
click at [570, 74] on link "Home" at bounding box center [477, 81] width 914 height 15
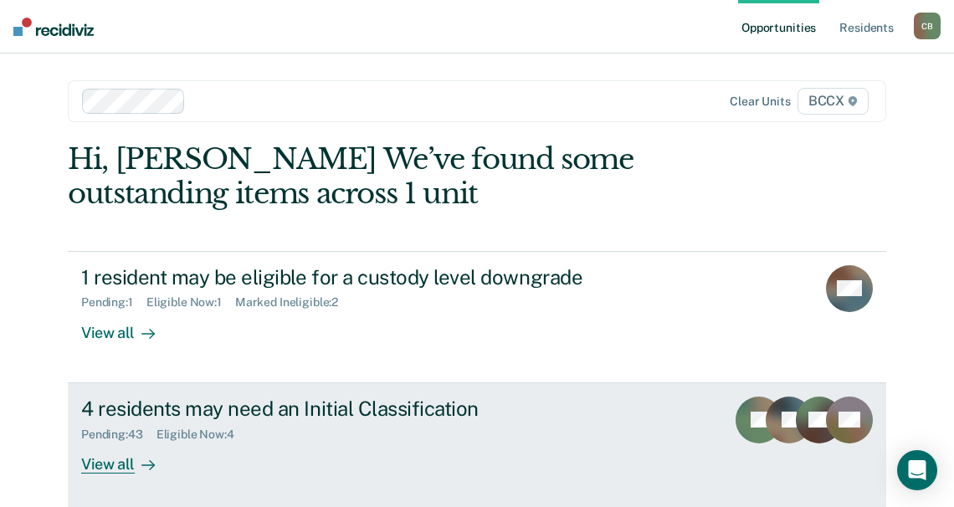
click at [499, 414] on div "4 residents may need an Initial Classification" at bounding box center [375, 409] width 588 height 24
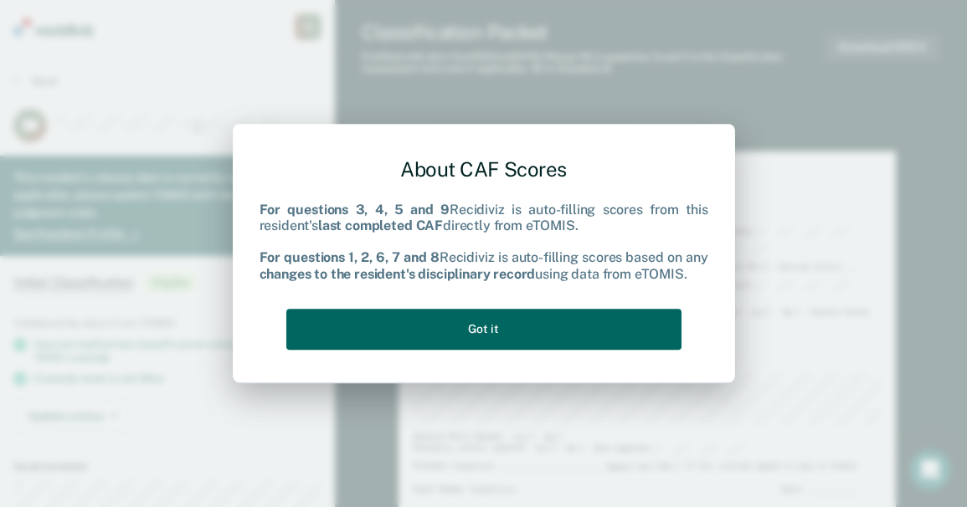
click at [543, 330] on button "Got it" at bounding box center [483, 329] width 395 height 41
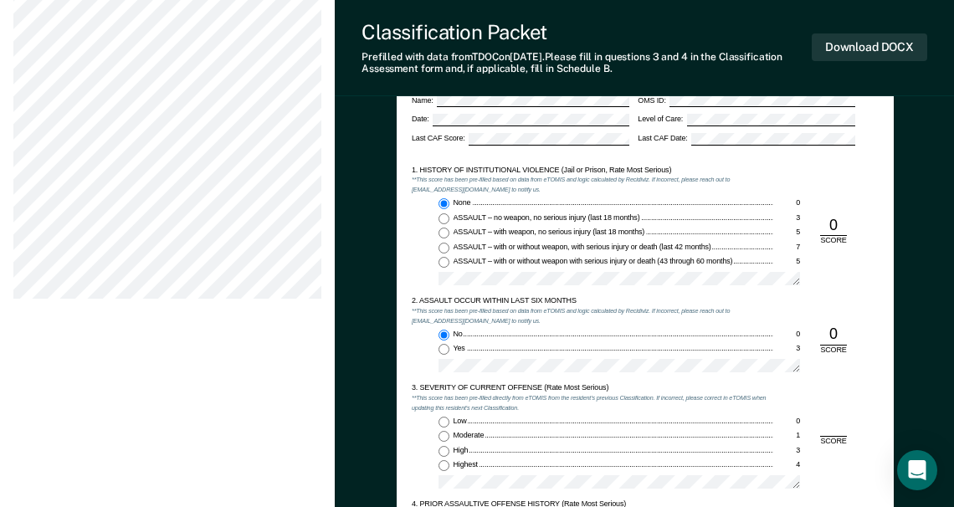
scroll to position [921, 0]
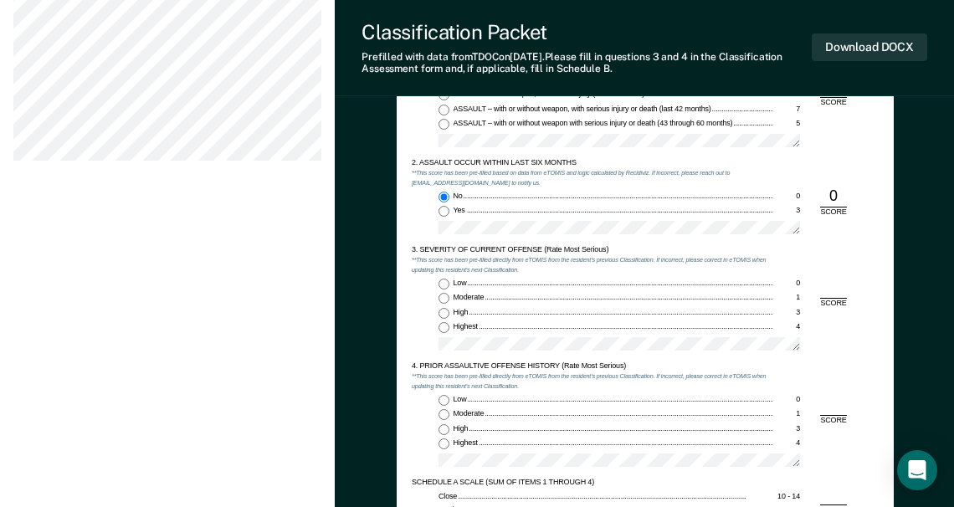
click at [443, 331] on input "Highest 4" at bounding box center [444, 327] width 11 height 11
type textarea "x"
radio input "true"
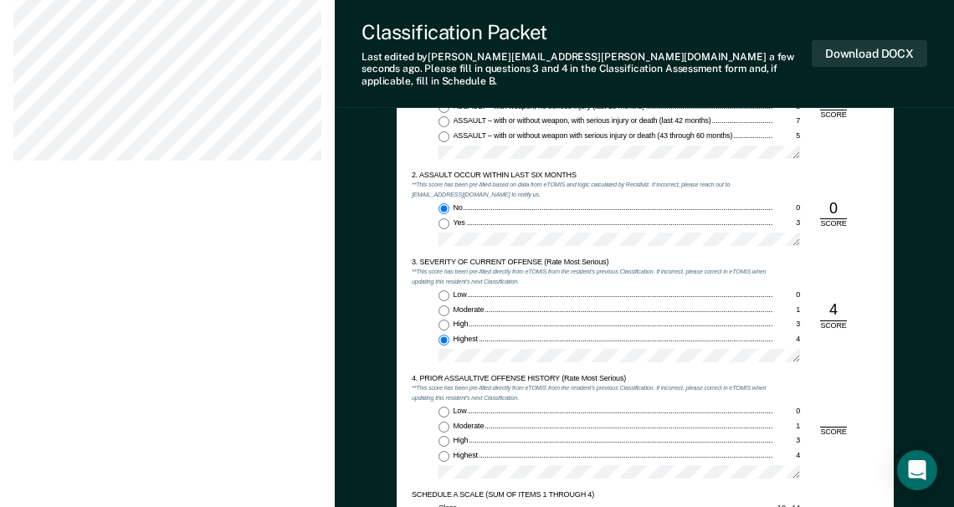
click at [445, 407] on input "Low 0" at bounding box center [444, 412] width 11 height 11
type textarea "x"
radio input "true"
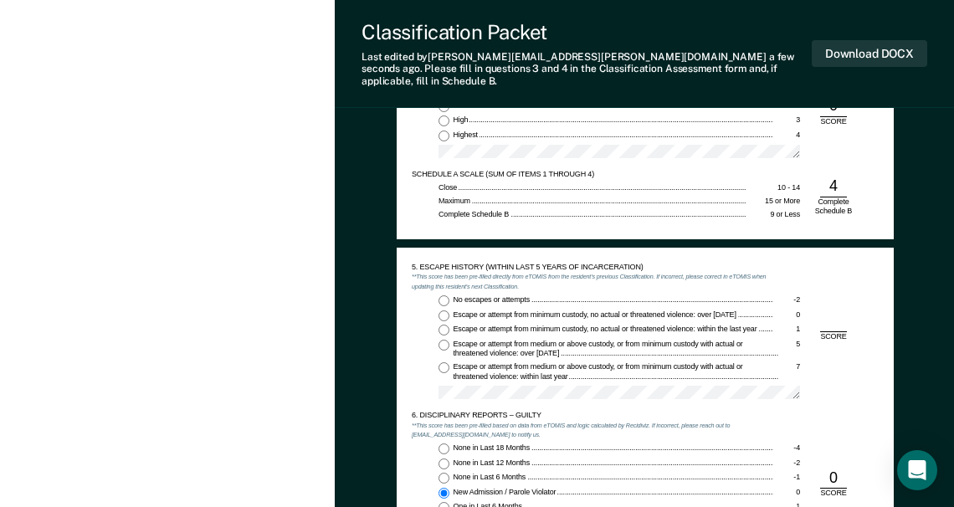
scroll to position [1255, 0]
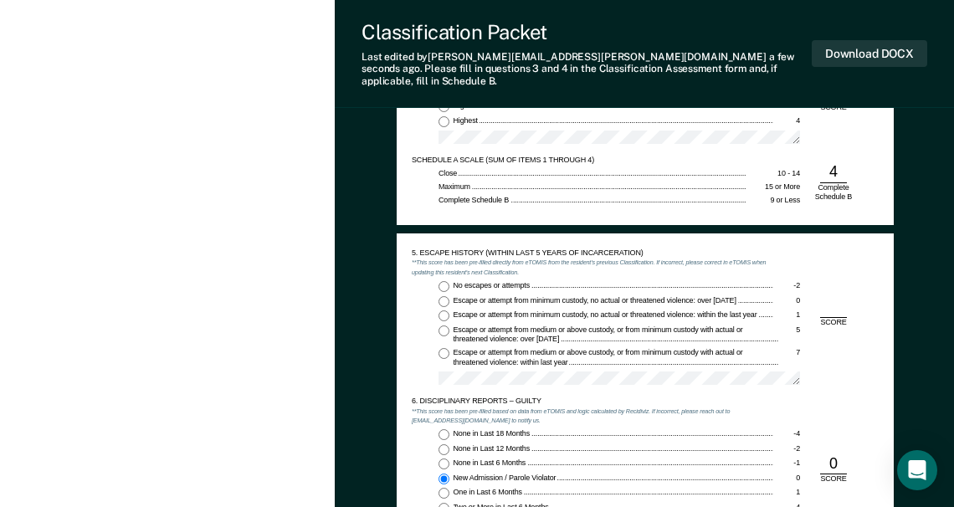
click at [441, 281] on input "No escapes or attempts -2" at bounding box center [444, 286] width 11 height 11
type textarea "x"
radio input "true"
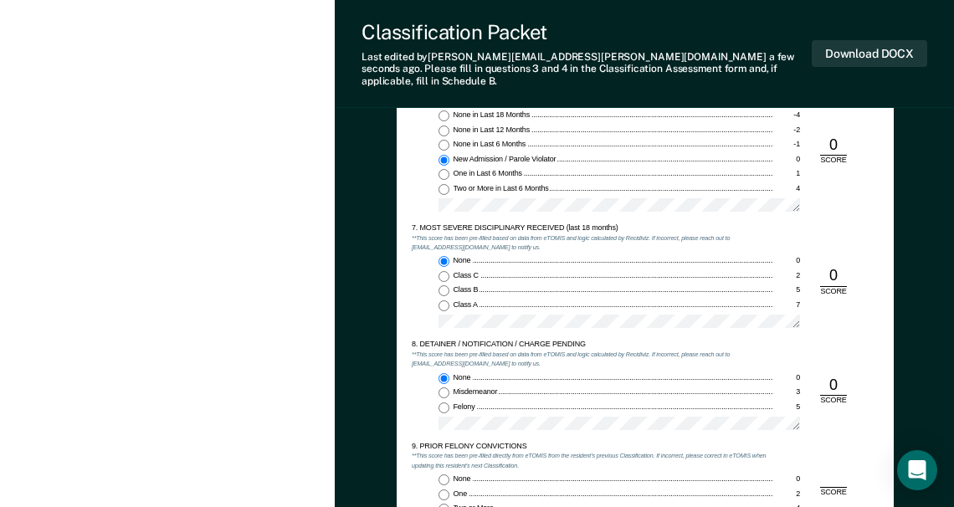
scroll to position [1674, 0]
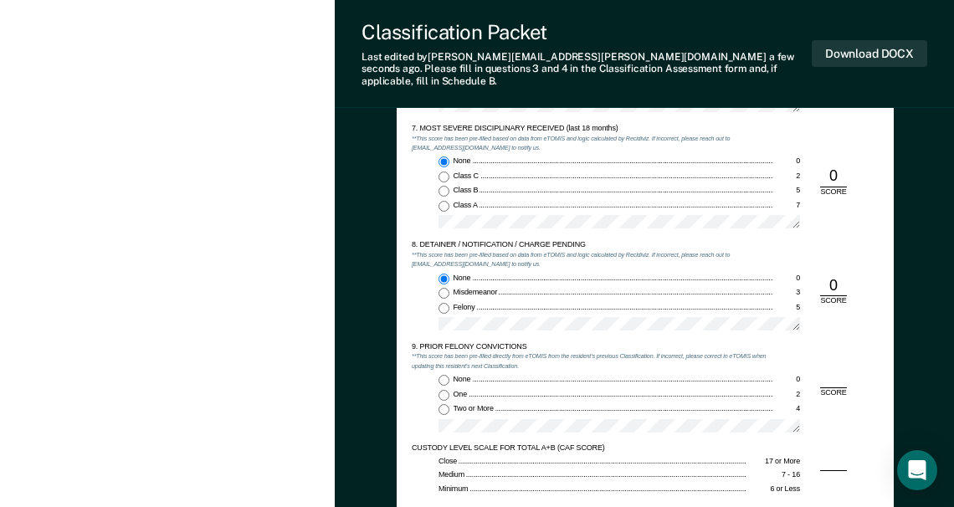
click at [444, 375] on input "None 0" at bounding box center [444, 380] width 11 height 11
type textarea "x"
radio input "true"
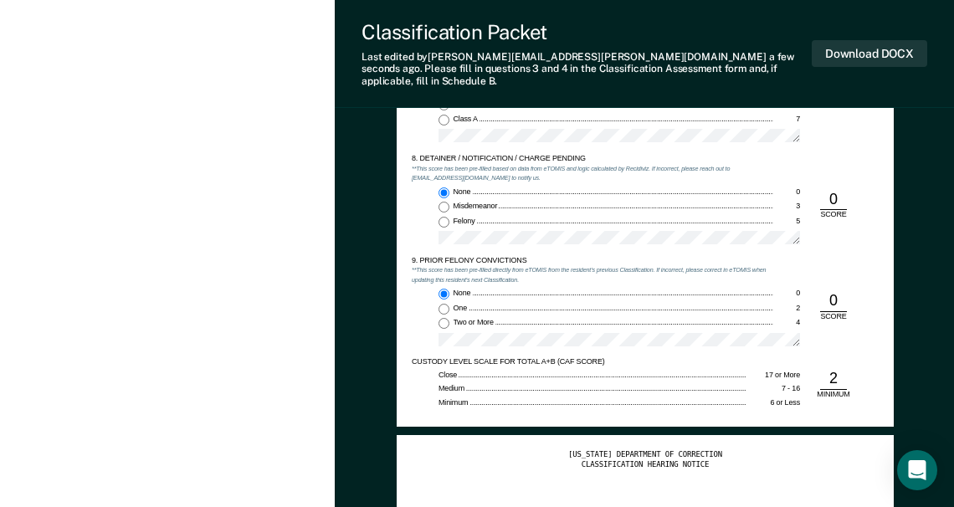
scroll to position [1841, 0]
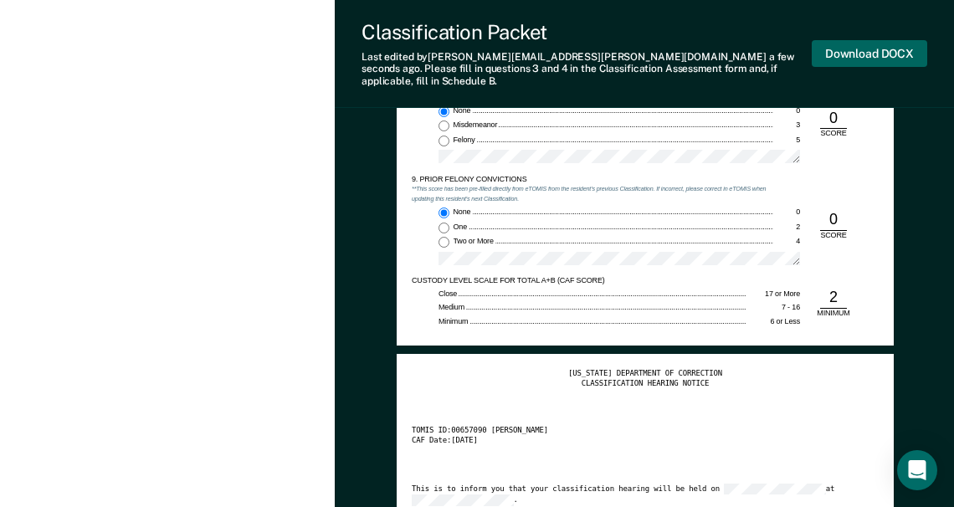
click at [860, 46] on button "Download DOCX" at bounding box center [869, 54] width 115 height 28
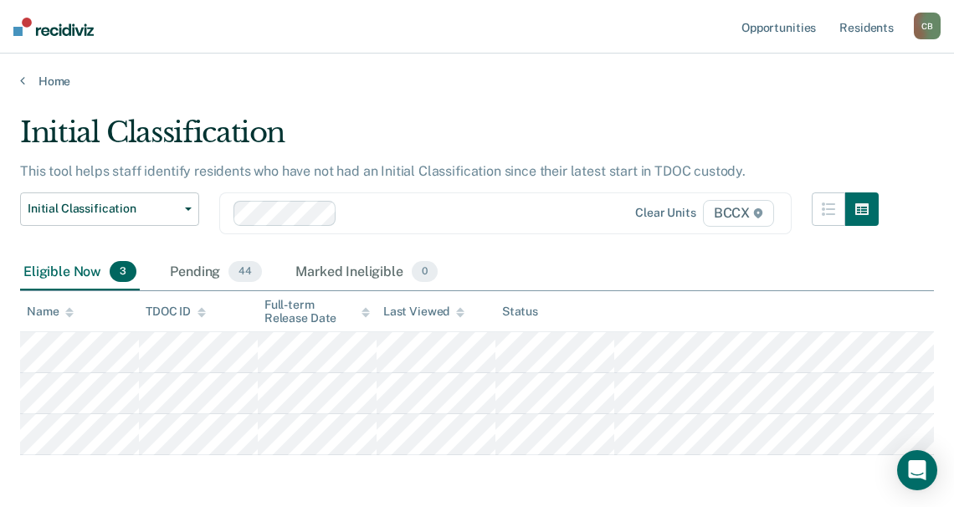
click at [587, 259] on div "Eligible Now 3 Pending 44 Marked Ineligible 0" at bounding box center [477, 273] width 914 height 38
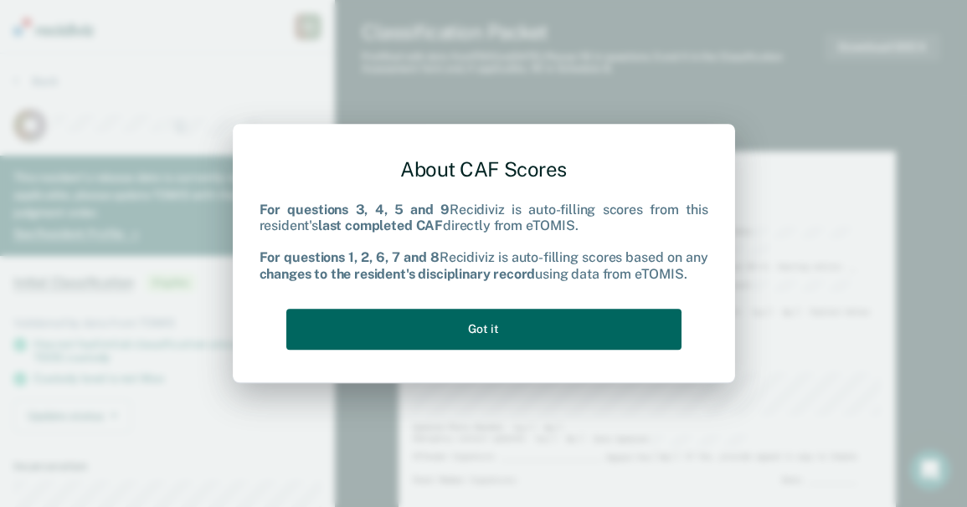
click at [527, 326] on button "Got it" at bounding box center [483, 329] width 395 height 41
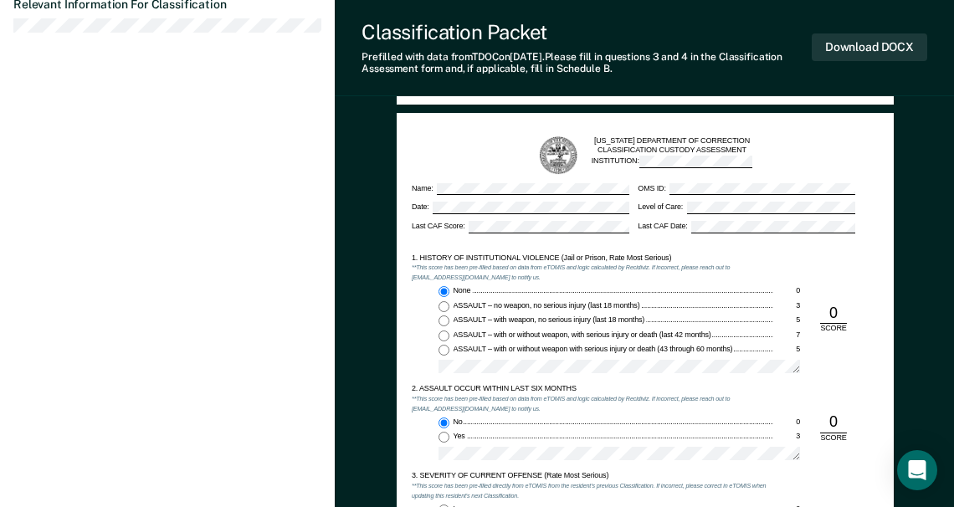
scroll to position [837, 0]
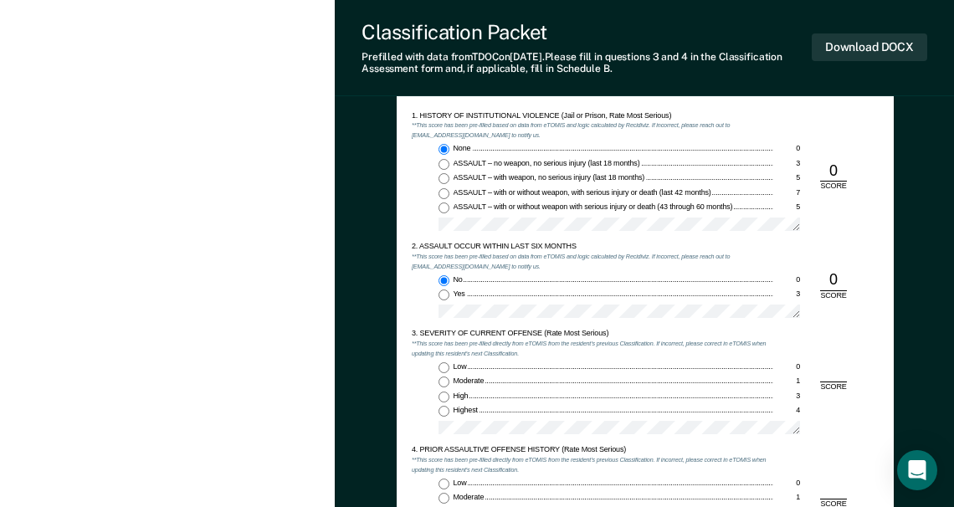
click at [443, 362] on input "Low 0" at bounding box center [444, 367] width 11 height 11
type textarea "x"
radio input "true"
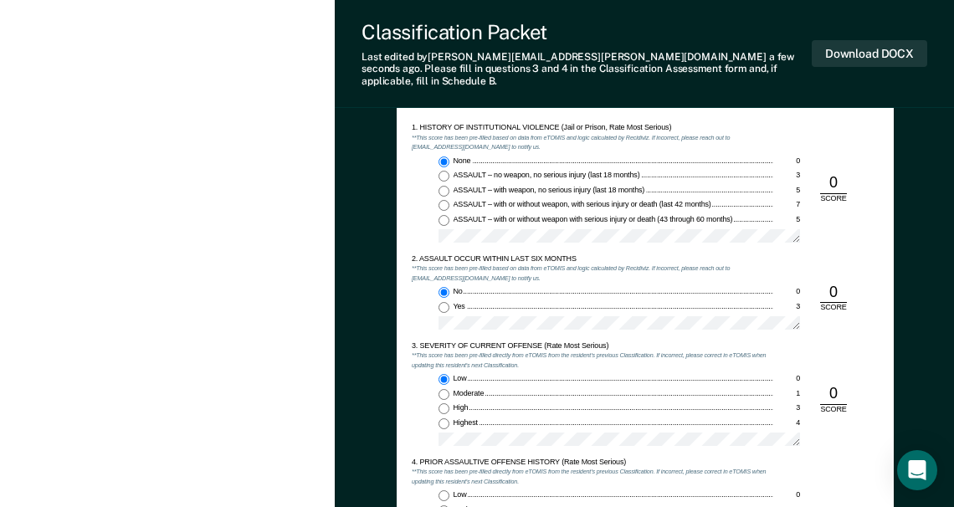
click at [444, 490] on input "Low 0" at bounding box center [444, 495] width 11 height 11
type textarea "x"
radio input "true"
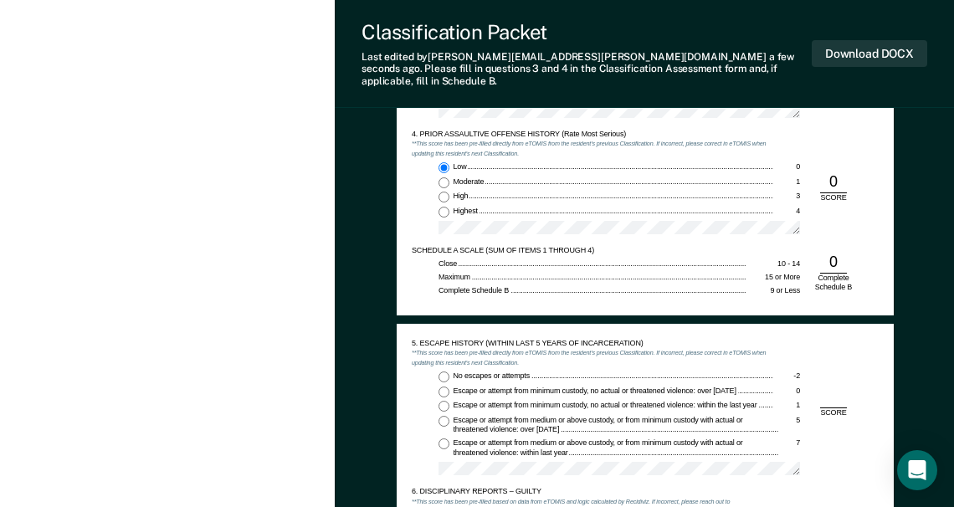
scroll to position [1172, 0]
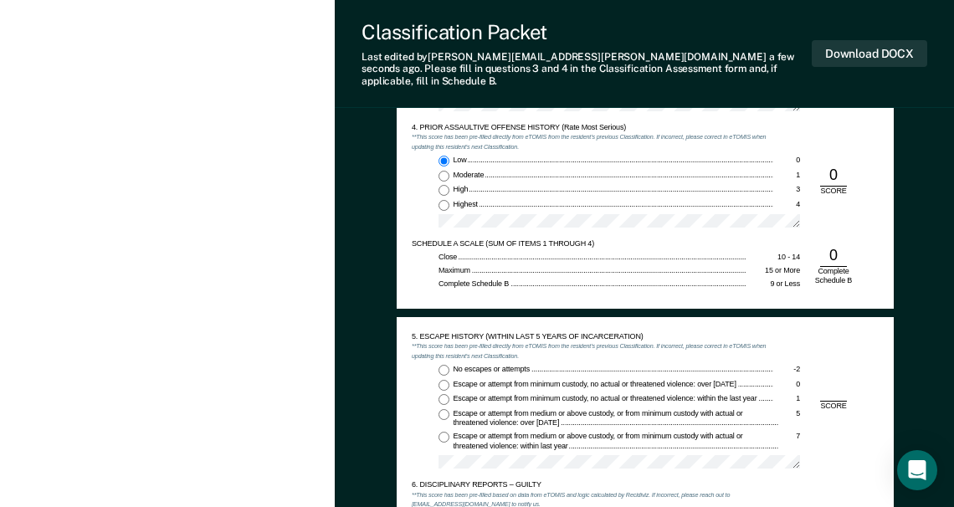
click at [443, 365] on input "No escapes or attempts -2" at bounding box center [444, 370] width 11 height 11
type textarea "x"
radio input "true"
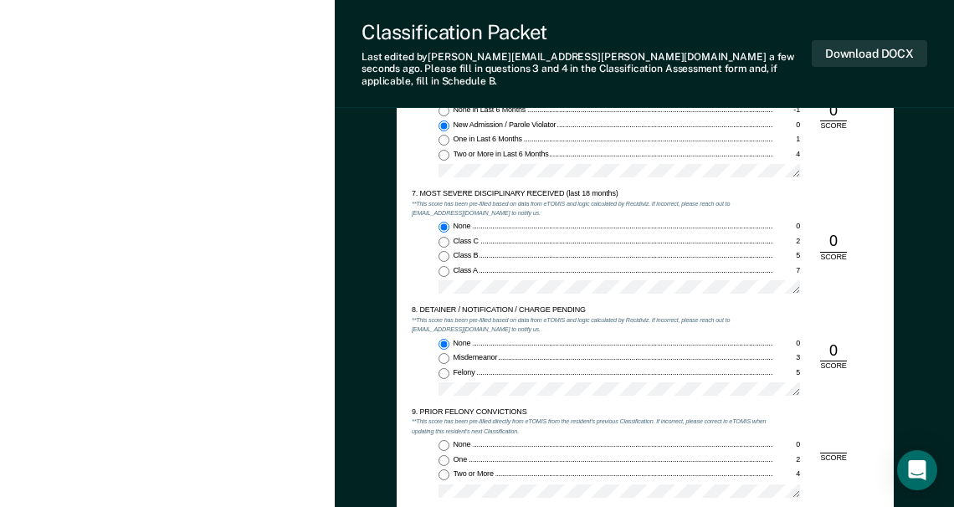
scroll to position [1674, 0]
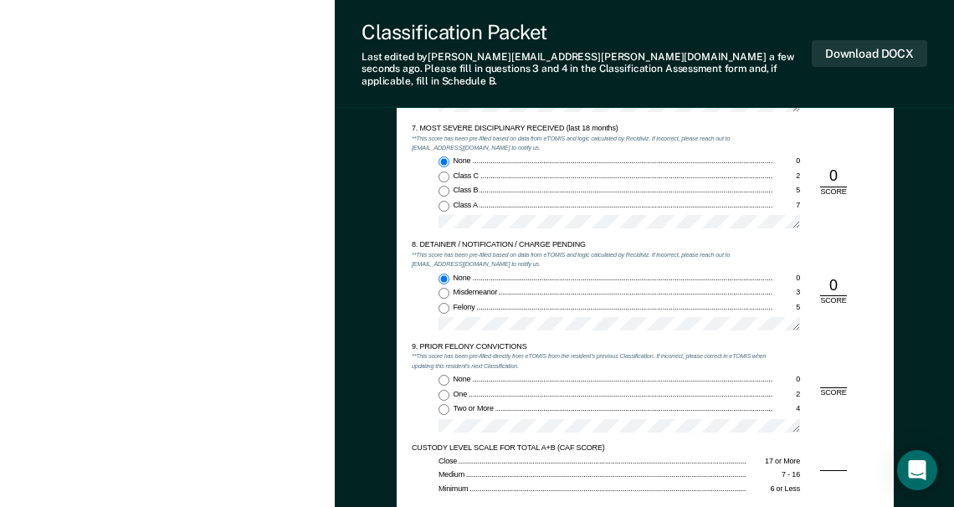
click at [444, 375] on input "None 0" at bounding box center [444, 380] width 11 height 11
type textarea "x"
radio input "true"
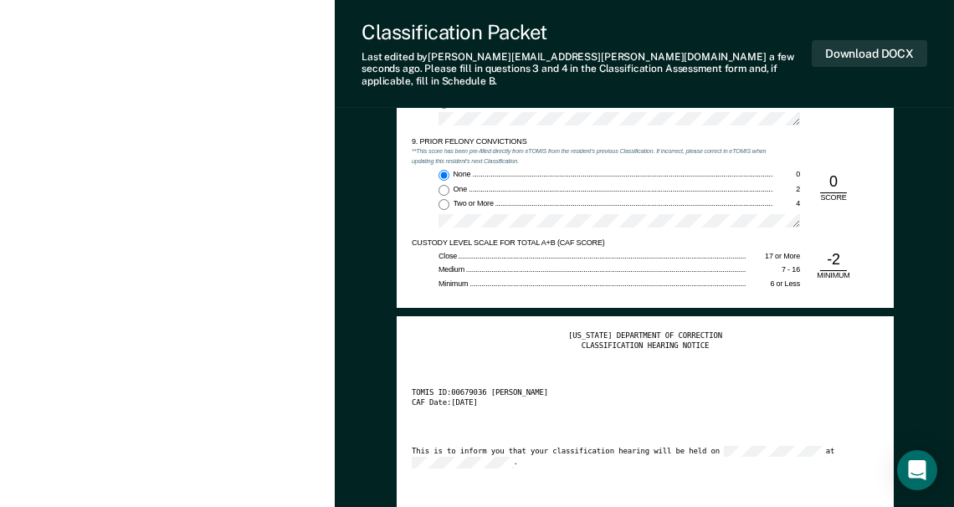
scroll to position [1925, 0]
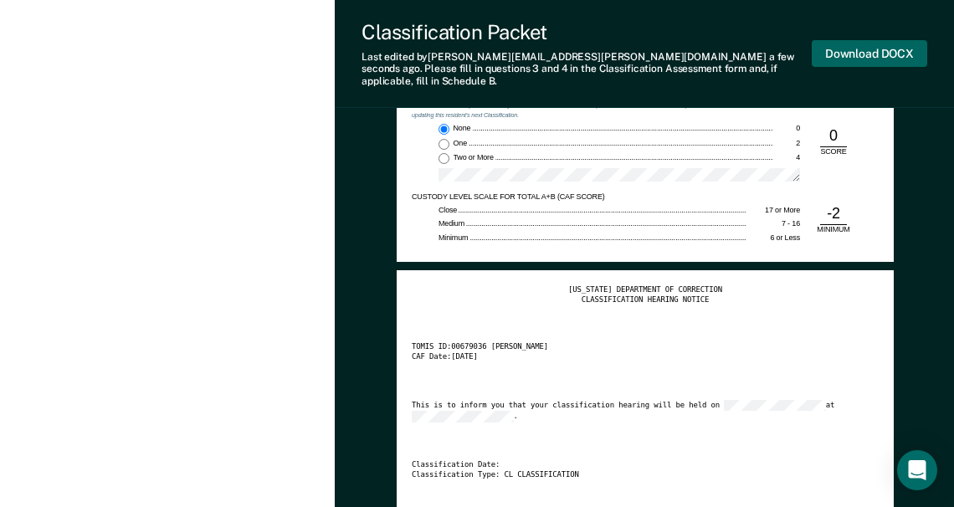
click at [844, 47] on button "Download DOCX" at bounding box center [869, 54] width 115 height 28
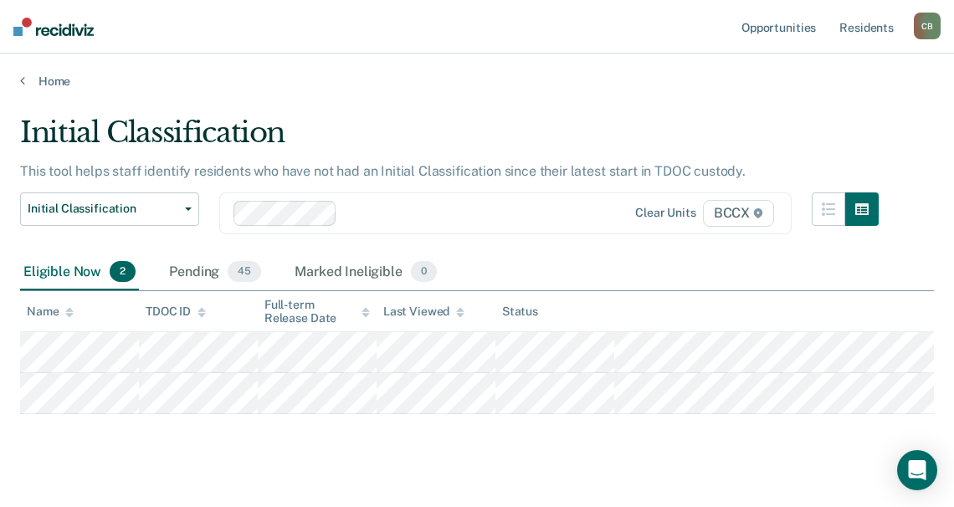
click at [604, 105] on main "Initial Classification This tool helps staff identify residents who have not ha…" at bounding box center [477, 309] width 954 height 441
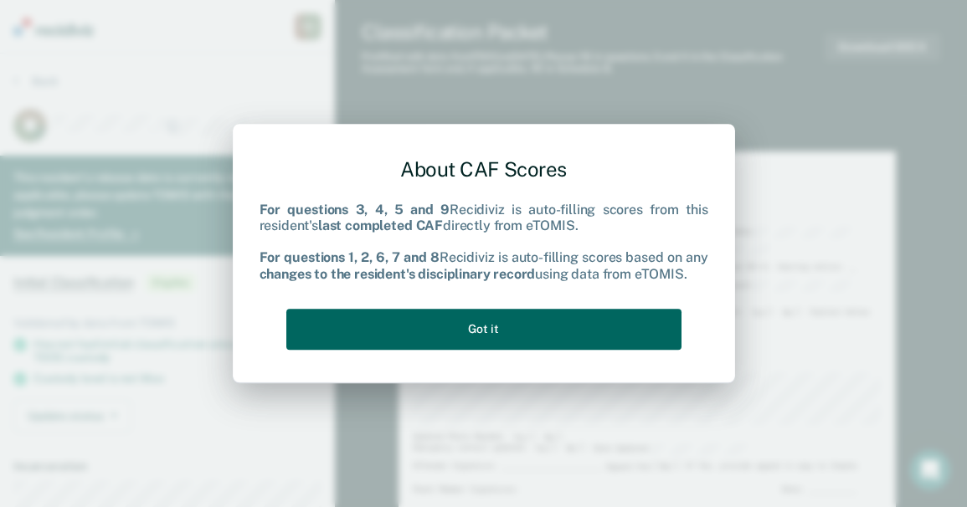
click at [550, 337] on button "Got it" at bounding box center [483, 329] width 395 height 41
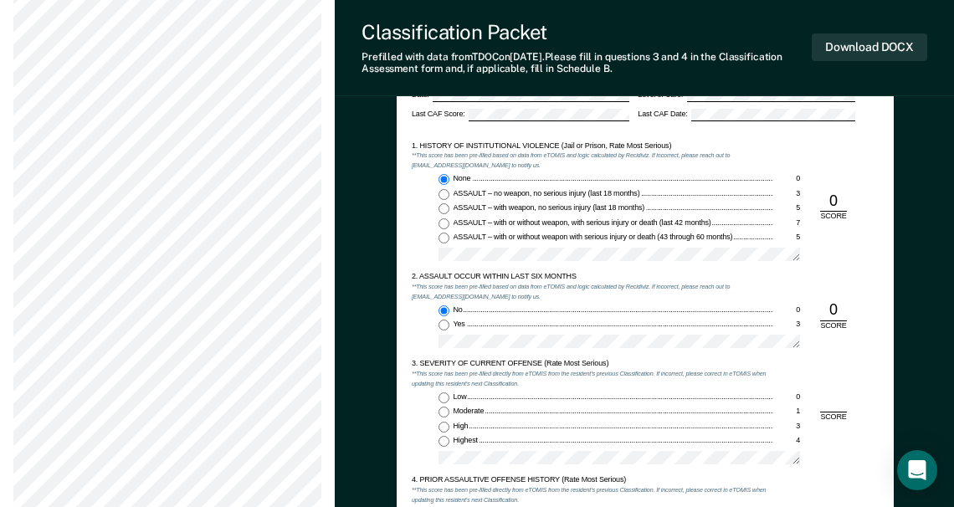
scroll to position [837, 0]
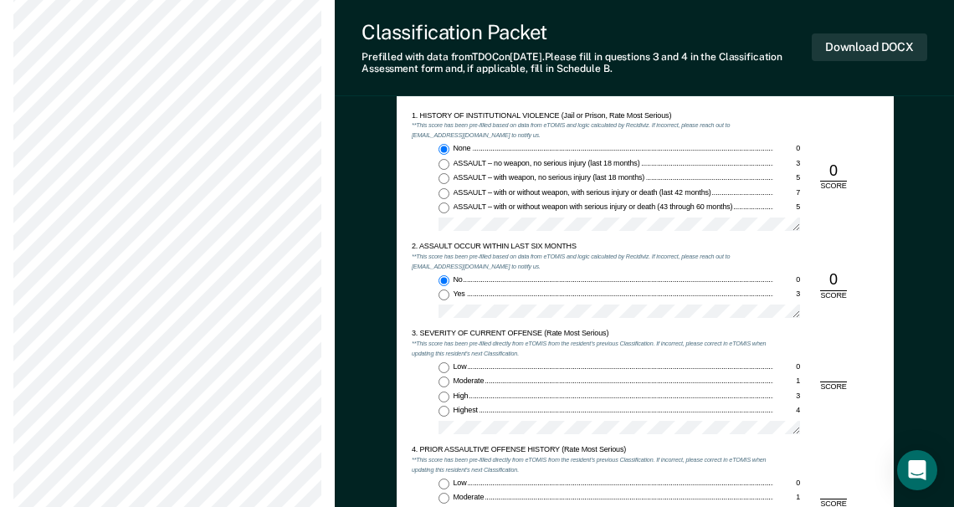
click at [443, 365] on input "Low 0" at bounding box center [444, 367] width 11 height 11
type textarea "x"
radio input "true"
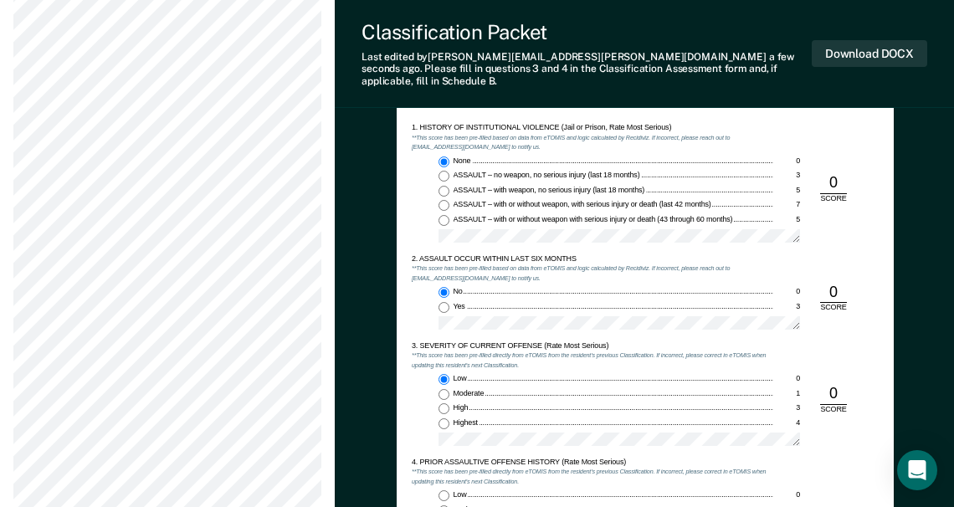
scroll to position [1004, 0]
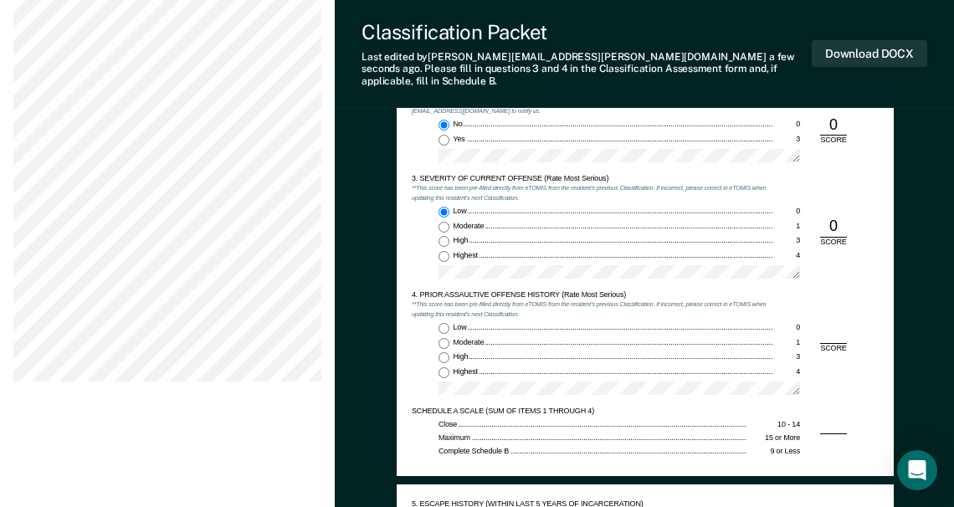
click at [442, 367] on input "Highest 4" at bounding box center [444, 372] width 11 height 11
type textarea "x"
radio input "true"
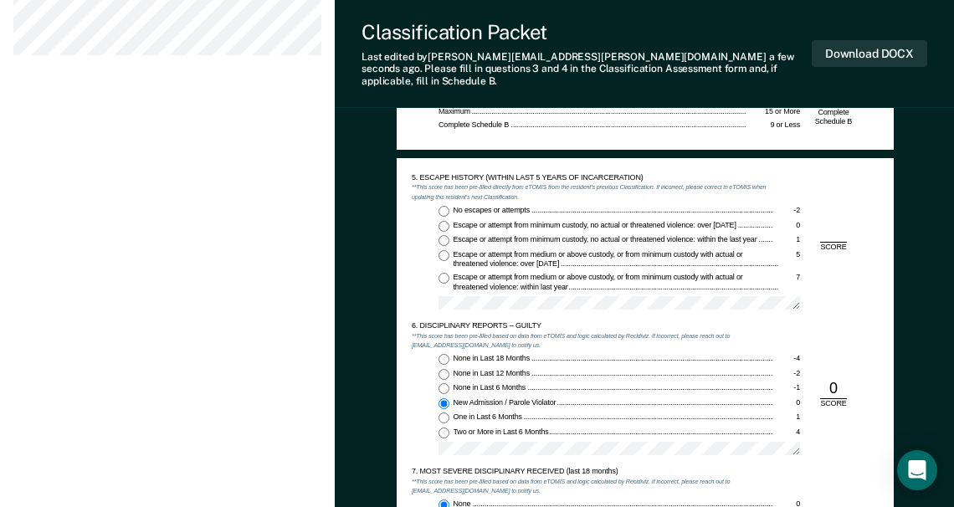
scroll to position [1339, 0]
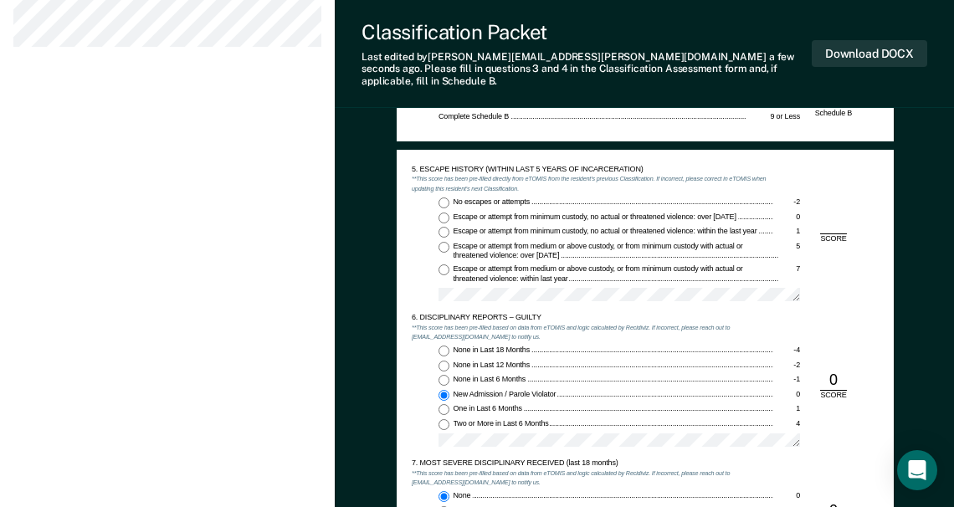
click at [442, 182] on div "5. ESCAPE HISTORY (WITHIN LAST 5 YEARS OF INCARCERATION) **This score has been …" at bounding box center [593, 239] width 362 height 148
click at [441, 198] on input "No escapes or attempts -2" at bounding box center [444, 203] width 11 height 11
type textarea "x"
radio input "true"
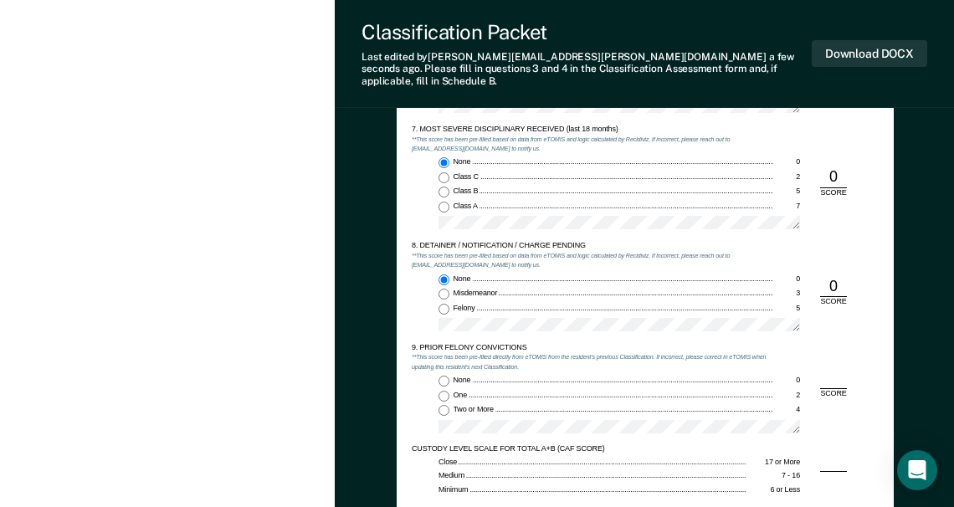
scroll to position [1674, 0]
click at [445, 404] on input "Two or More 4" at bounding box center [444, 409] width 11 height 11
type textarea "x"
radio input "true"
click at [860, 49] on button "Download DOCX" at bounding box center [869, 54] width 115 height 28
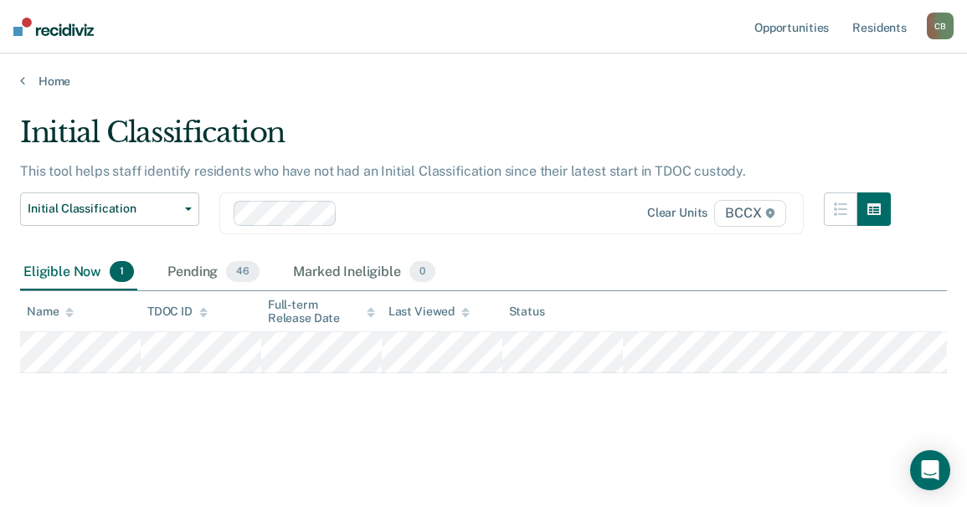
click at [664, 411] on div "Initial Classification This tool helps staff identify residents who have not ha…" at bounding box center [483, 275] width 926 height 320
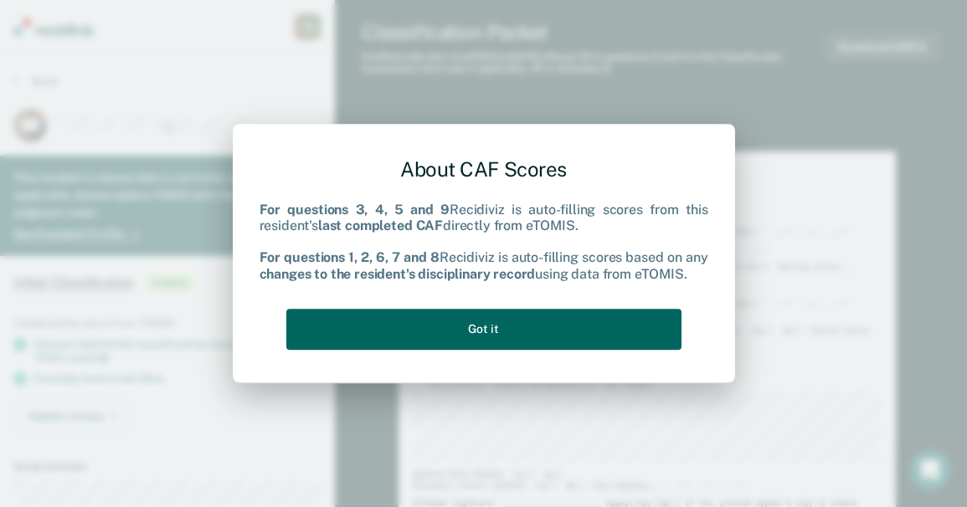
click at [557, 321] on button "Got it" at bounding box center [483, 329] width 395 height 41
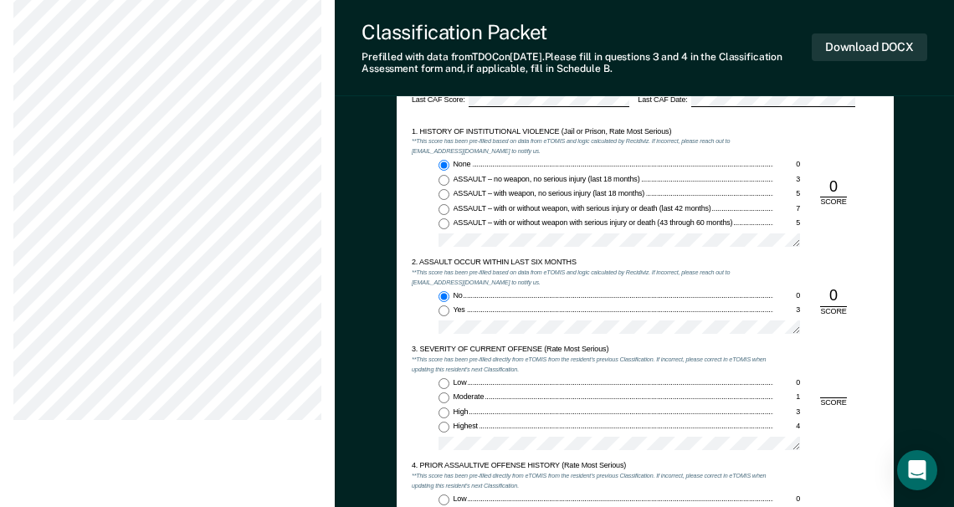
scroll to position [837, 0]
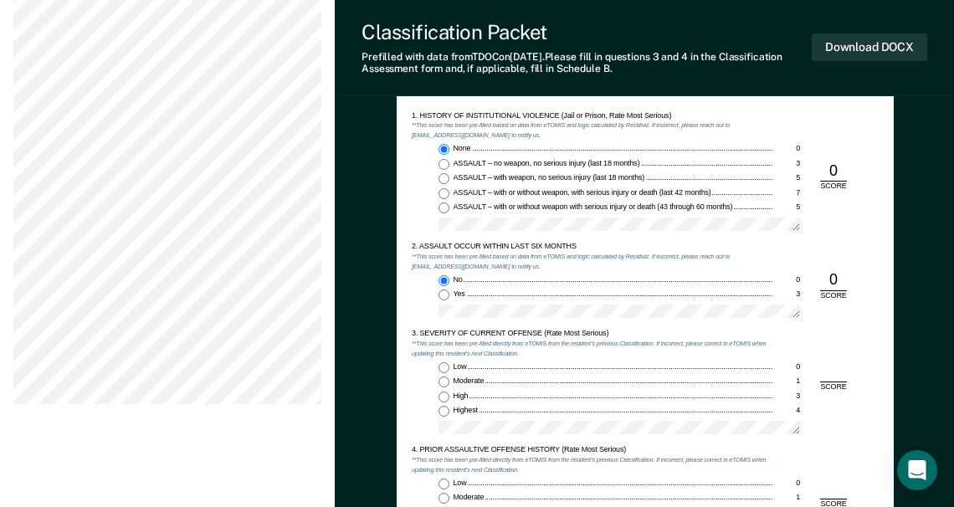
click at [441, 371] on input "Low 0" at bounding box center [444, 367] width 11 height 11
type textarea "x"
radio input "true"
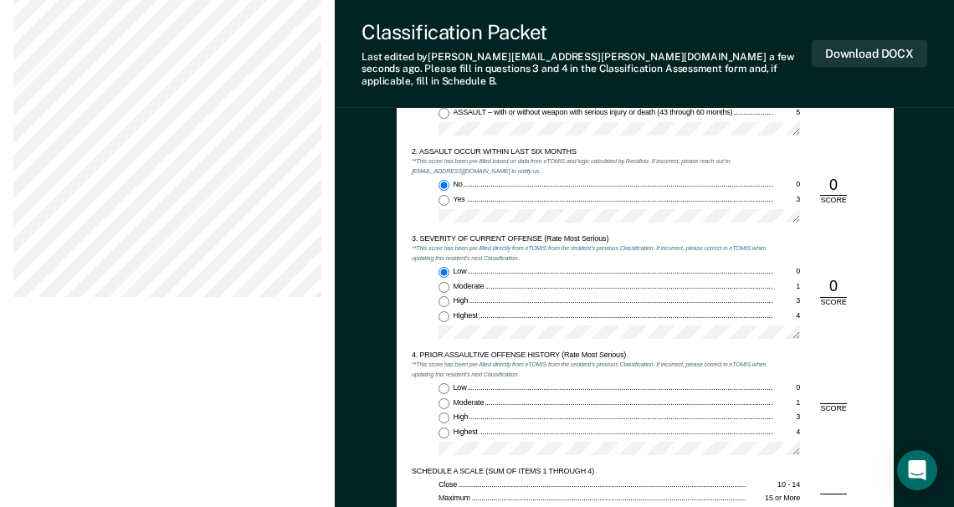
scroll to position [1088, 0]
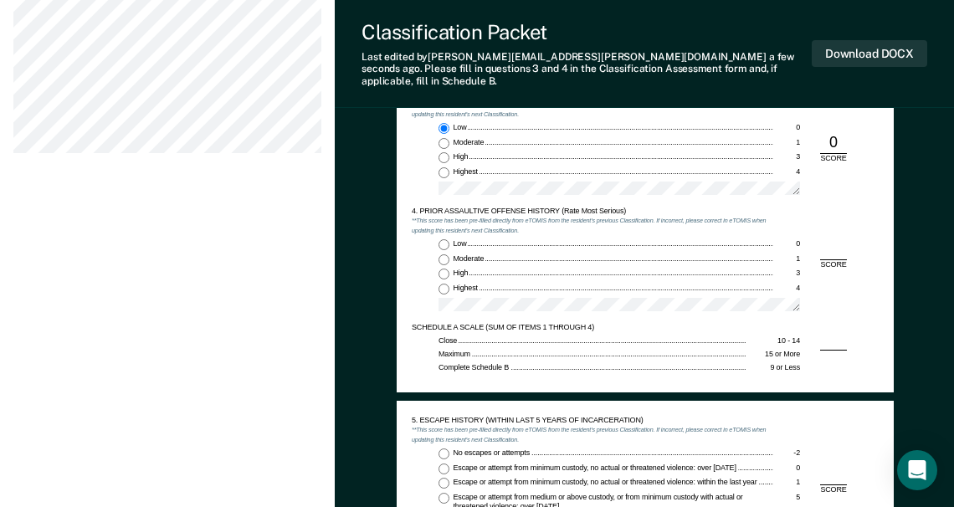
click at [442, 284] on input "Highest 4" at bounding box center [444, 289] width 11 height 11
type textarea "x"
radio input "true"
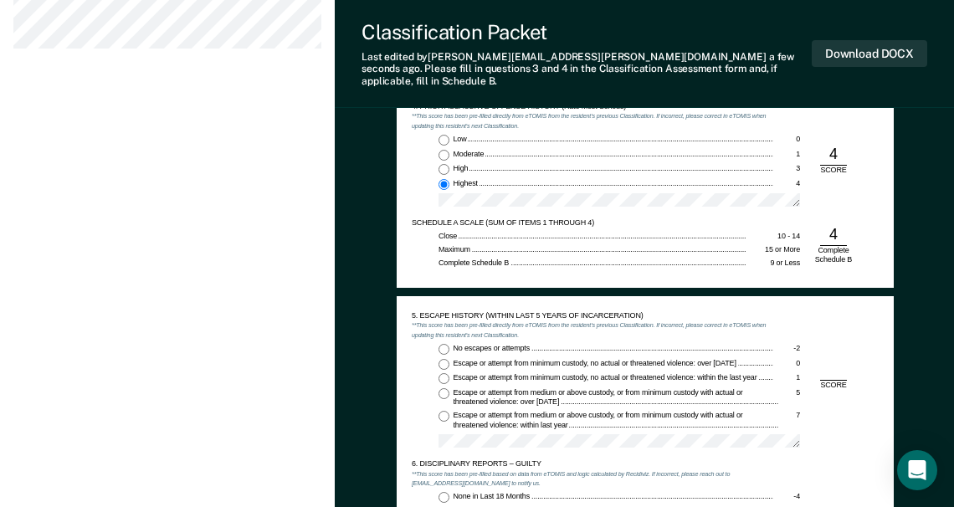
scroll to position [1339, 0]
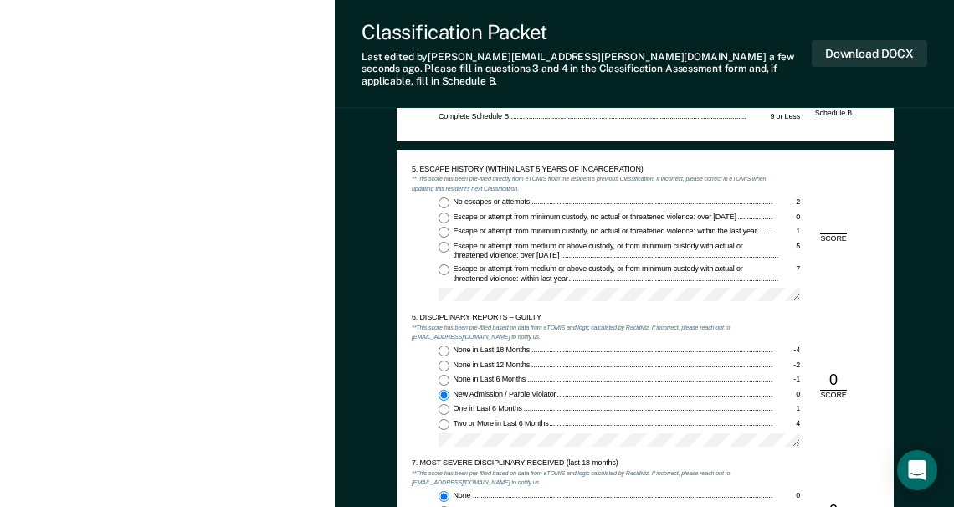
click at [443, 198] on input "No escapes or attempts -2" at bounding box center [444, 203] width 11 height 11
type textarea "x"
radio input "true"
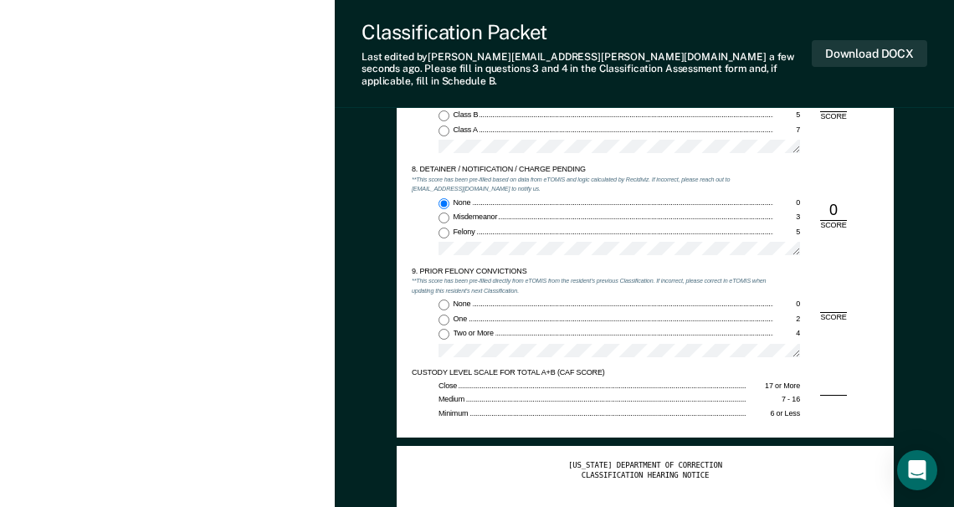
scroll to position [1758, 0]
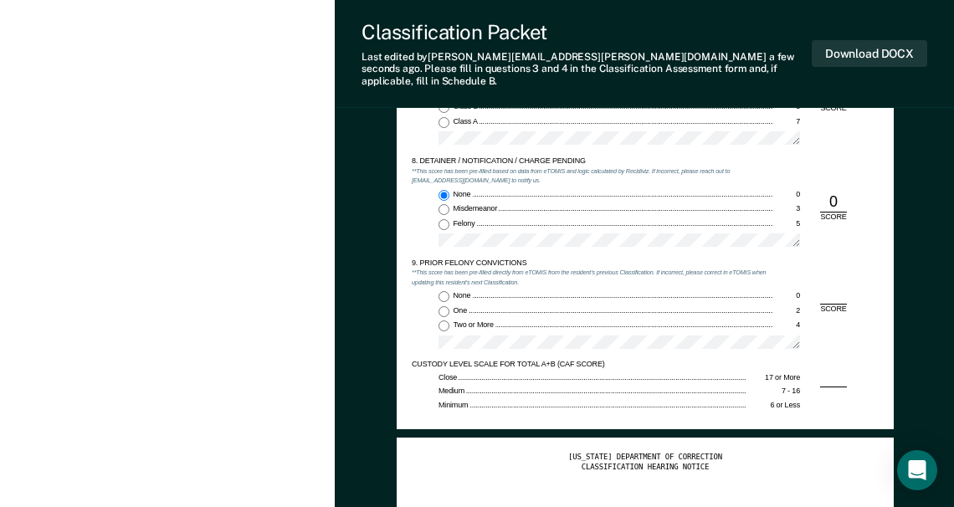
click at [440, 219] on input "Felony 5" at bounding box center [444, 224] width 11 height 11
type textarea "x"
radio input "false"
radio input "true"
click at [444, 321] on input "Two or More 4" at bounding box center [444, 326] width 11 height 11
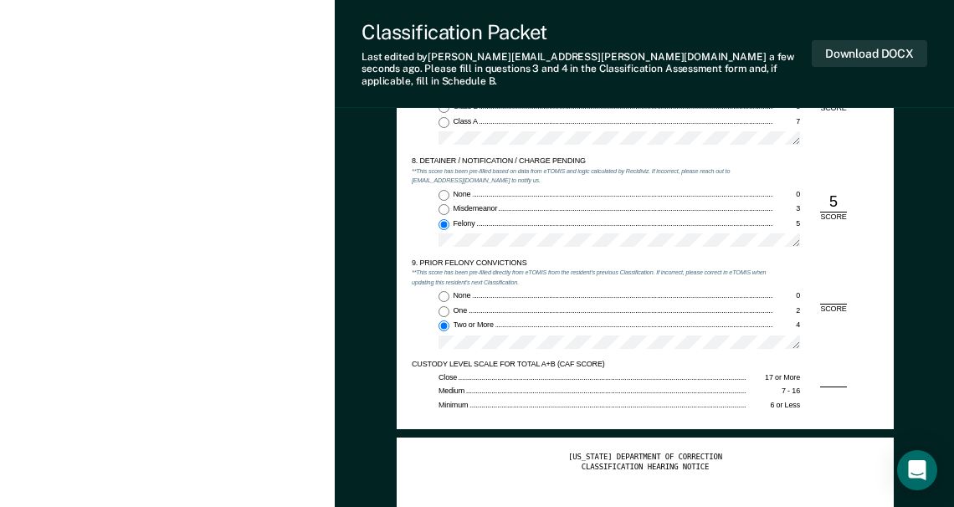
type textarea "x"
radio input "true"
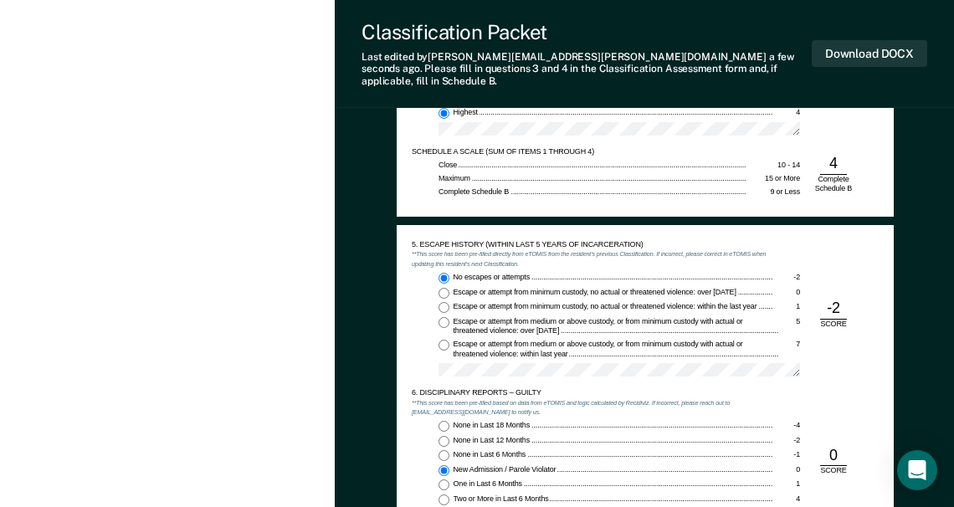
scroll to position [1004, 0]
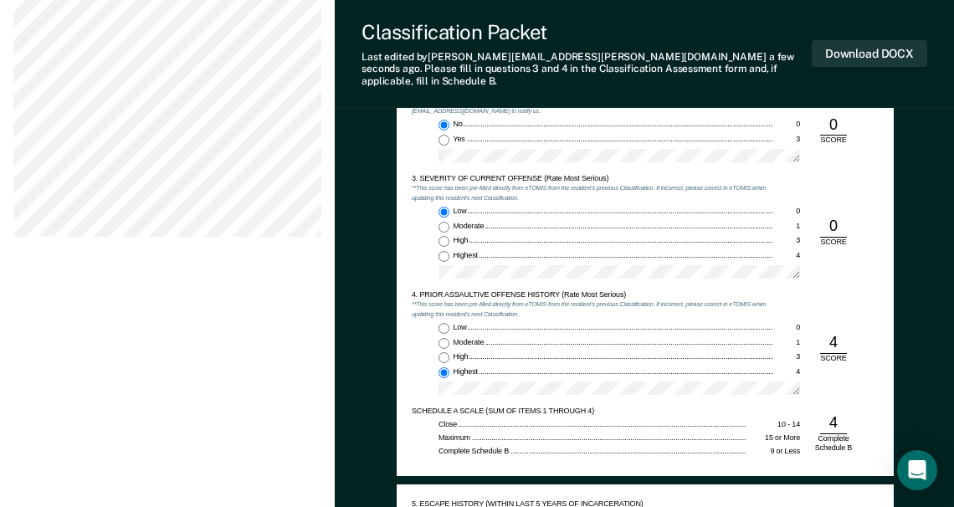
click at [443, 222] on input "Moderate 1" at bounding box center [444, 227] width 11 height 11
type textarea "x"
radio input "false"
radio input "true"
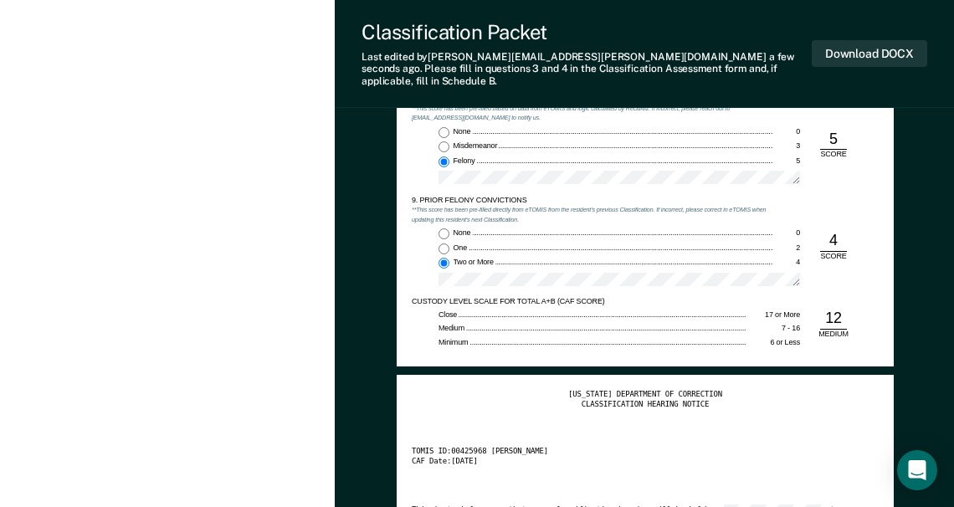
scroll to position [2009, 0]
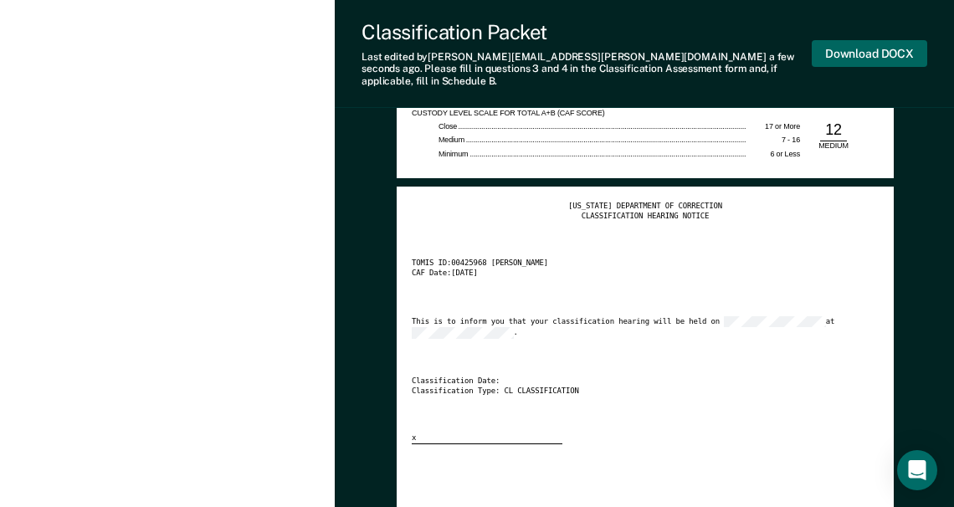
click at [857, 40] on button "Download DOCX" at bounding box center [869, 54] width 115 height 28
type textarea "x"
